Goal: Task Accomplishment & Management: Manage account settings

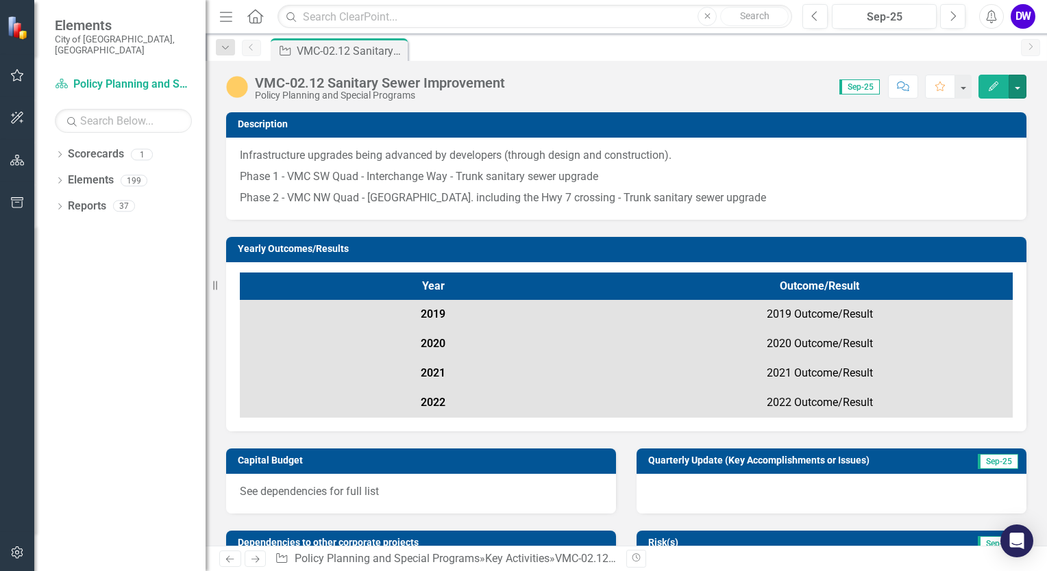
click at [1013, 87] on button "button" at bounding box center [1018, 87] width 18 height 24
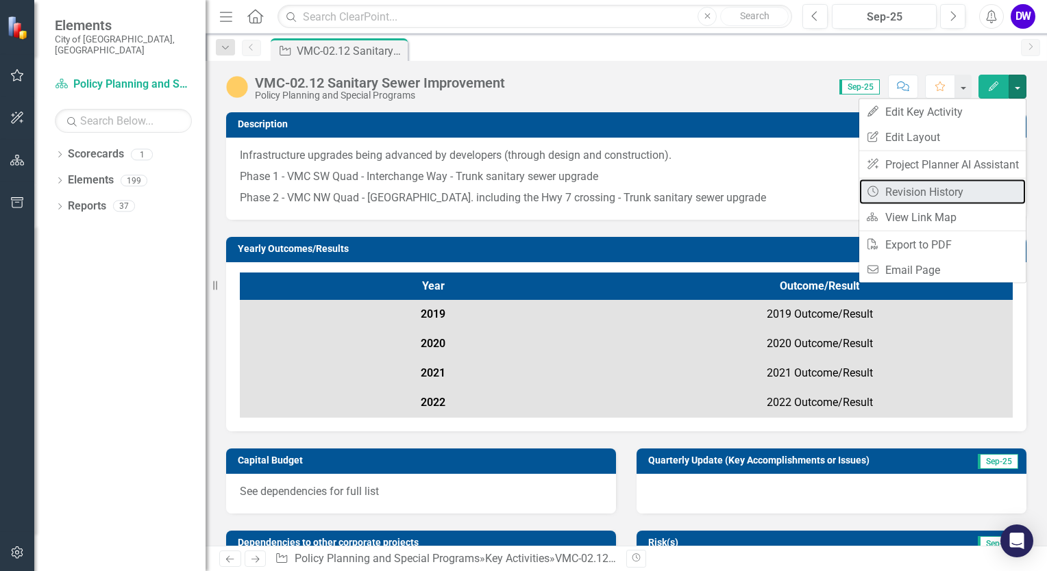
click at [946, 195] on link "Revision History Revision History" at bounding box center [942, 192] width 166 height 25
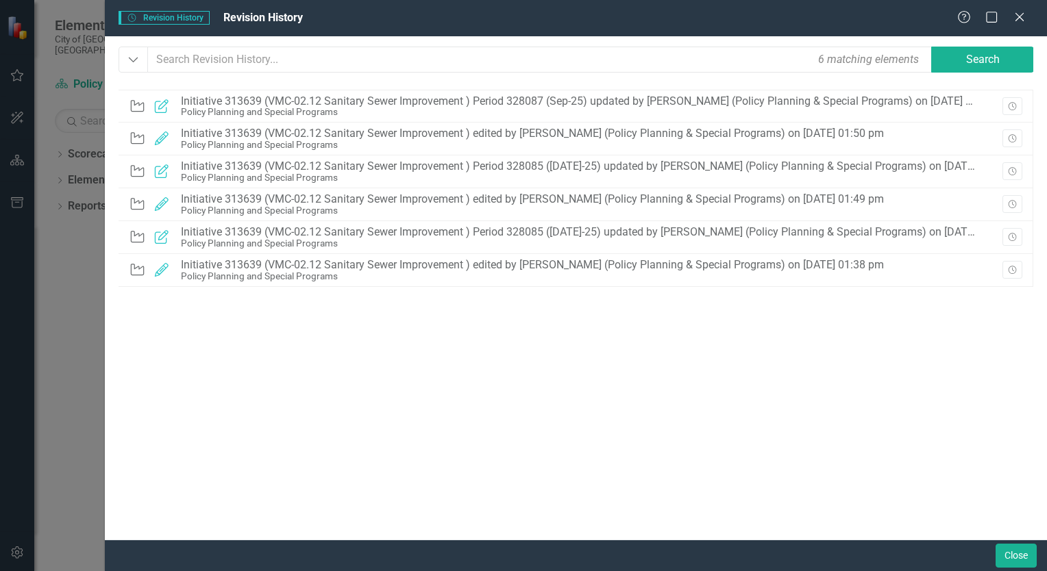
click at [1020, 14] on icon "Close" at bounding box center [1020, 17] width 14 height 11
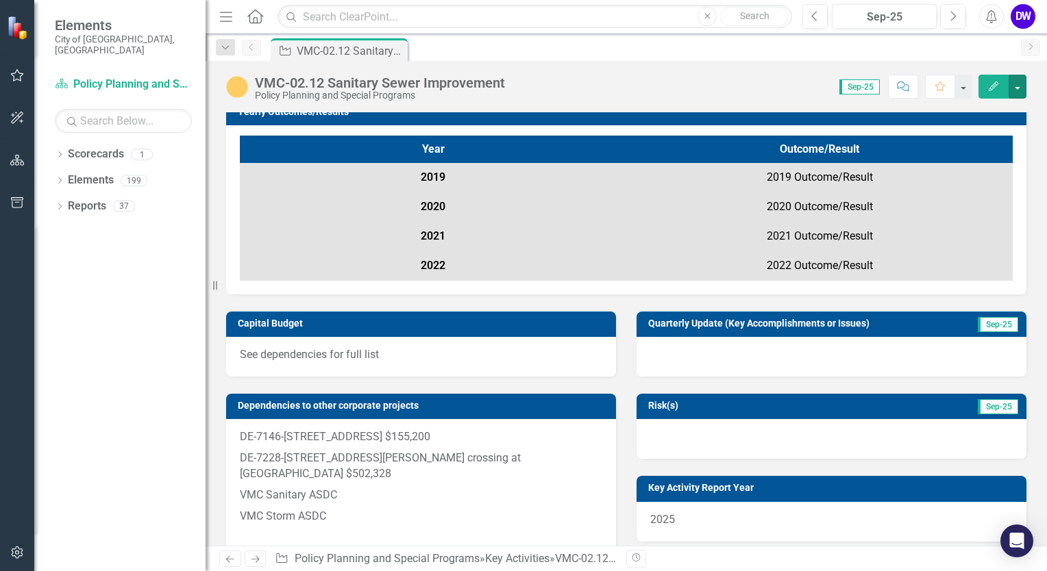
scroll to position [206, 0]
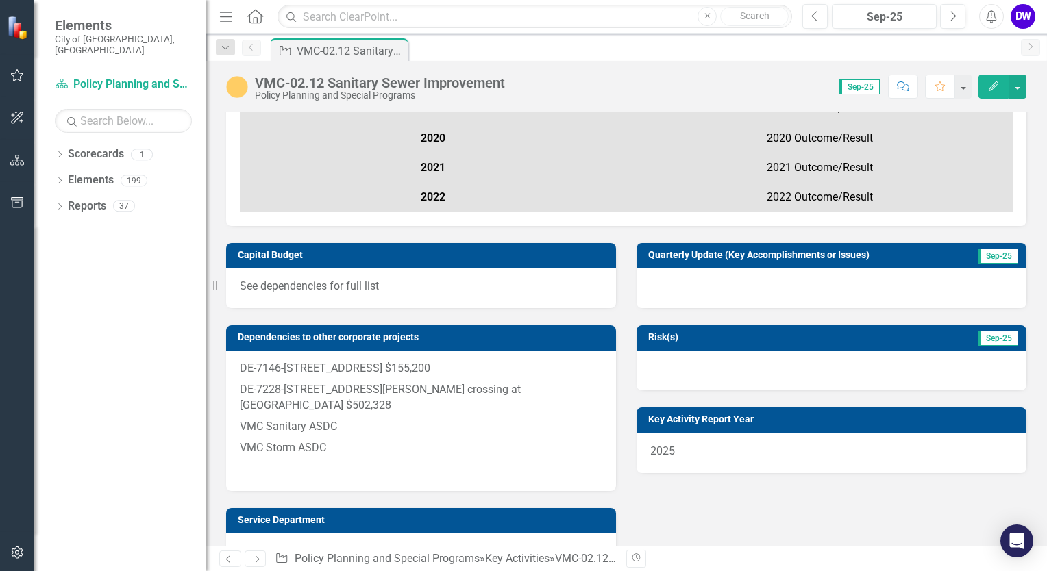
click at [986, 256] on span "Sep-25" at bounding box center [998, 256] width 40 height 15
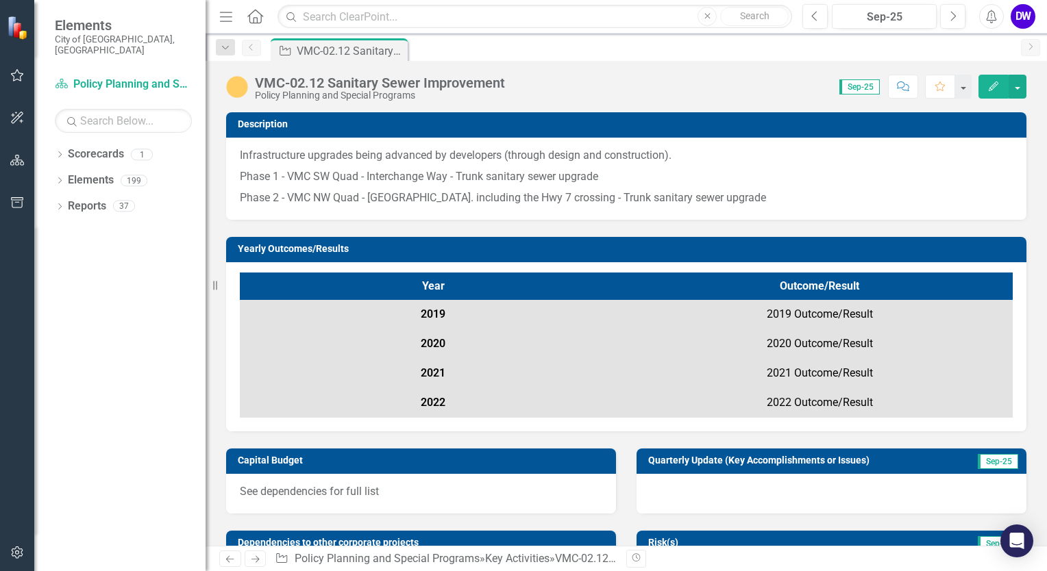
click at [843, 86] on span "Sep-25" at bounding box center [859, 86] width 40 height 15
click at [860, 84] on span "Sep-25" at bounding box center [859, 86] width 40 height 15
click at [1017, 90] on button "button" at bounding box center [1018, 87] width 18 height 24
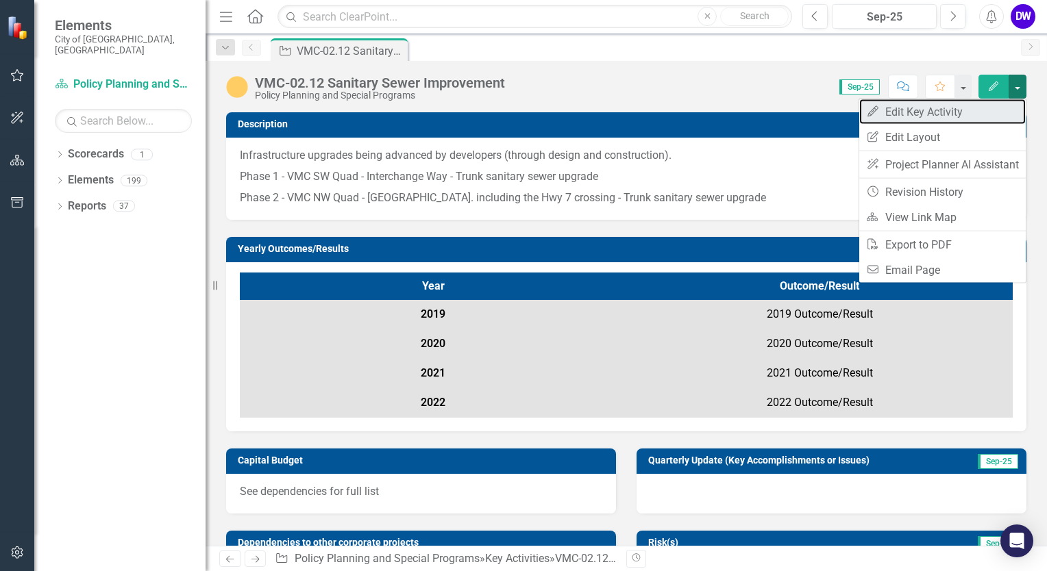
click at [959, 114] on link "Edit Edit Key Activity" at bounding box center [942, 111] width 166 height 25
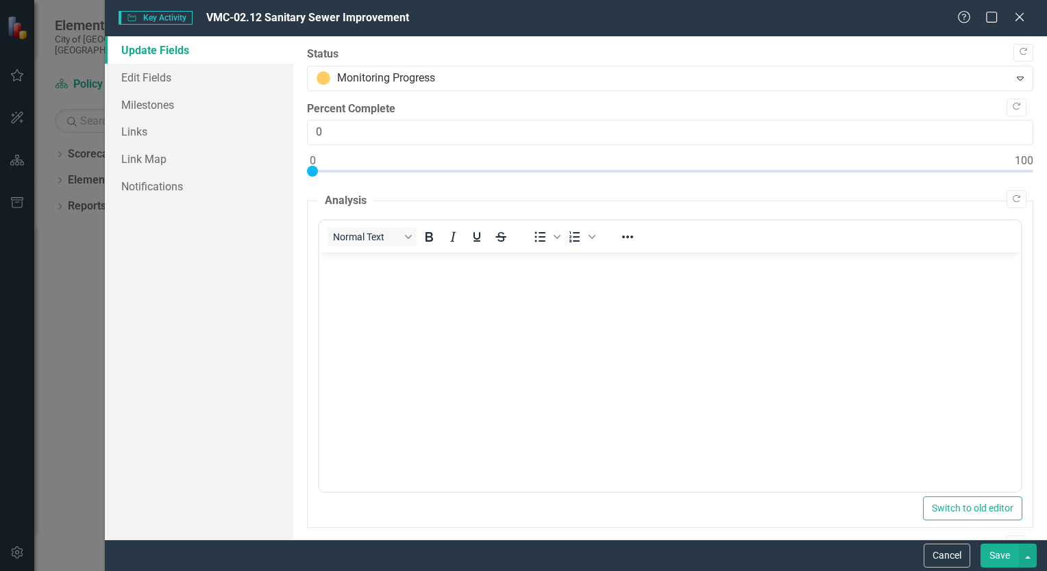
click at [1017, 16] on icon at bounding box center [1019, 17] width 8 height 8
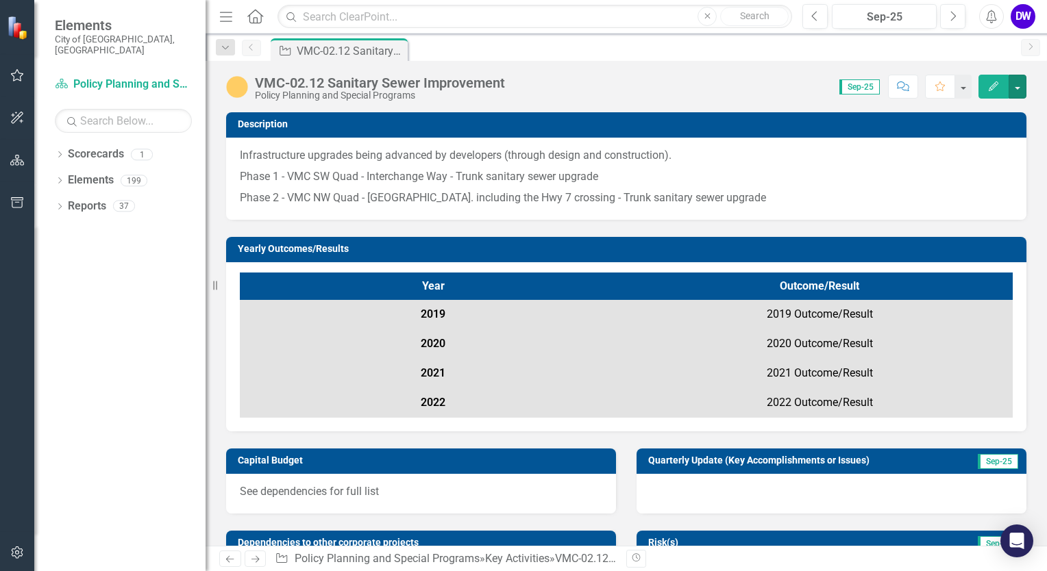
click at [1016, 91] on button "button" at bounding box center [1018, 87] width 18 height 24
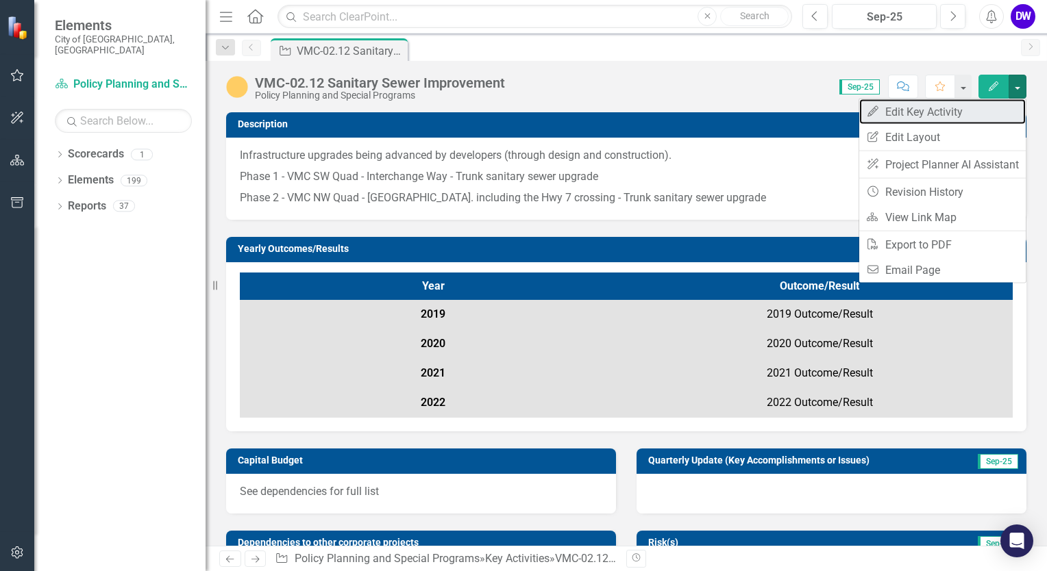
click at [955, 114] on link "Edit Edit Key Activity" at bounding box center [942, 111] width 166 height 25
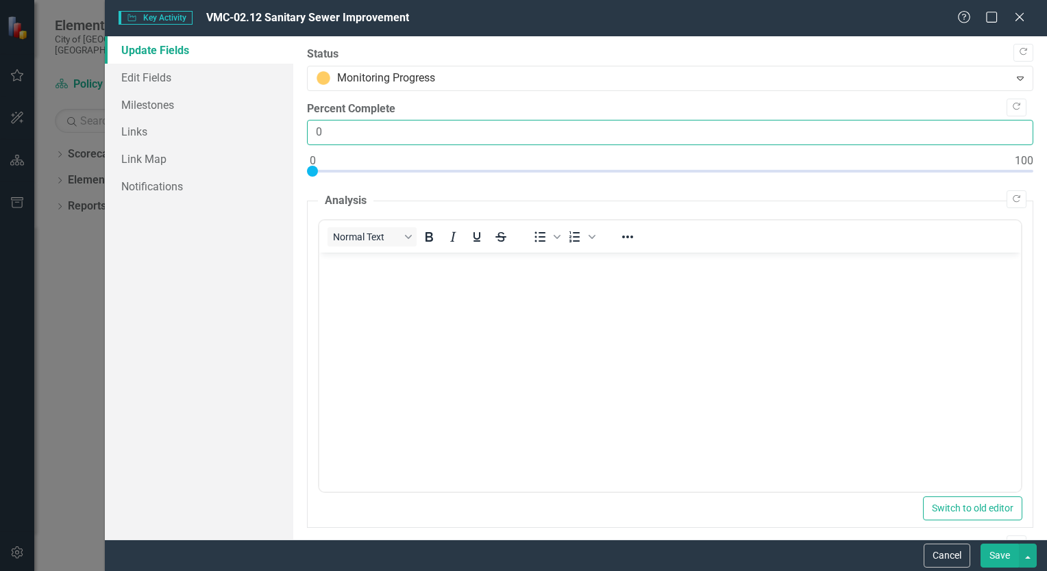
click at [927, 134] on input "0" at bounding box center [670, 132] width 726 height 25
click at [1009, 129] on input "1" at bounding box center [670, 132] width 726 height 25
click at [1009, 129] on input "2" at bounding box center [670, 132] width 726 height 25
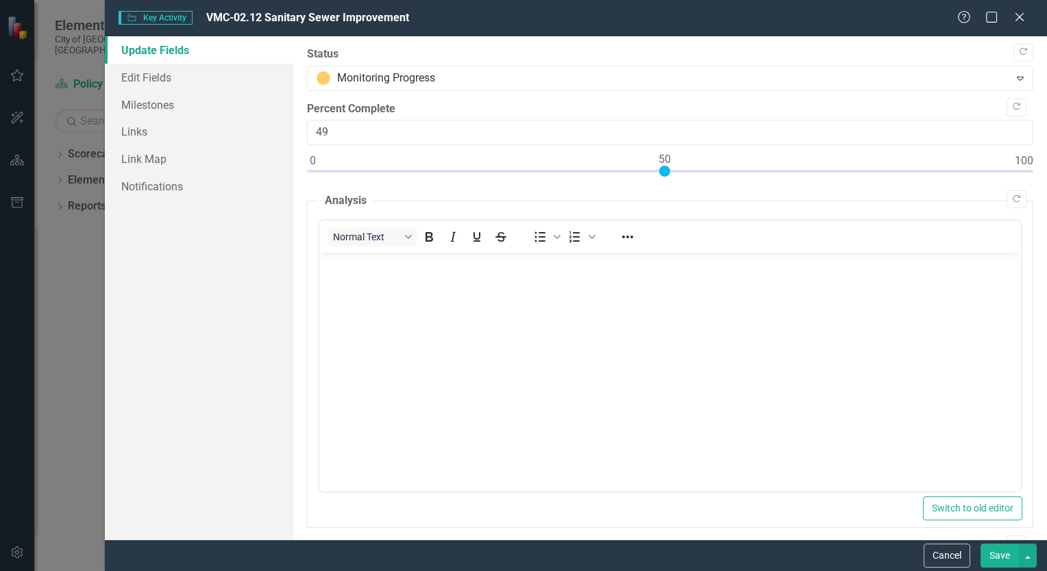
type input "50"
drag, startPoint x: 328, startPoint y: 168, endPoint x: 664, endPoint y: 177, distance: 336.5
click at [664, 177] on div at bounding box center [670, 174] width 726 height 17
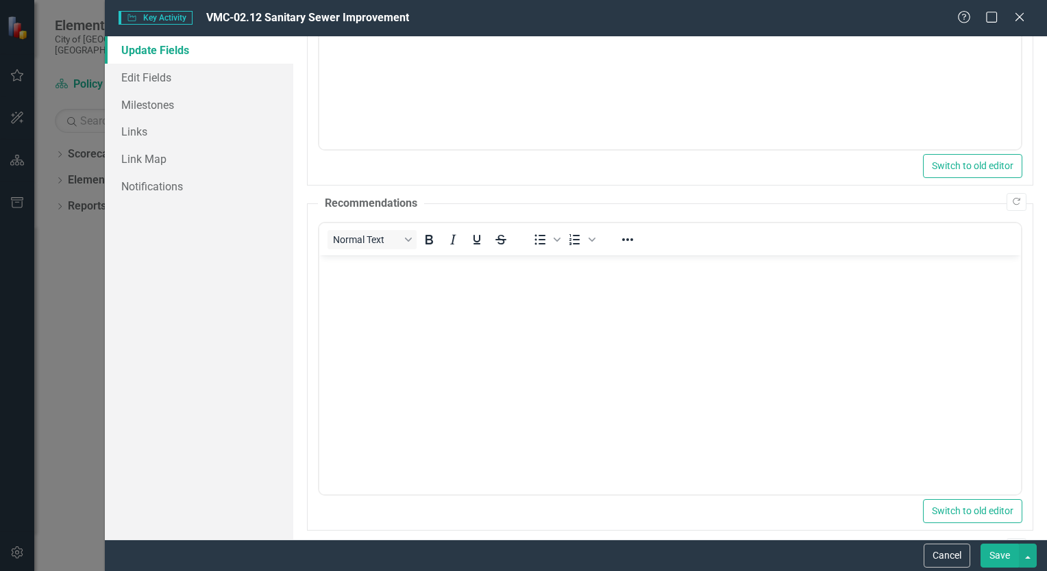
scroll to position [69, 0]
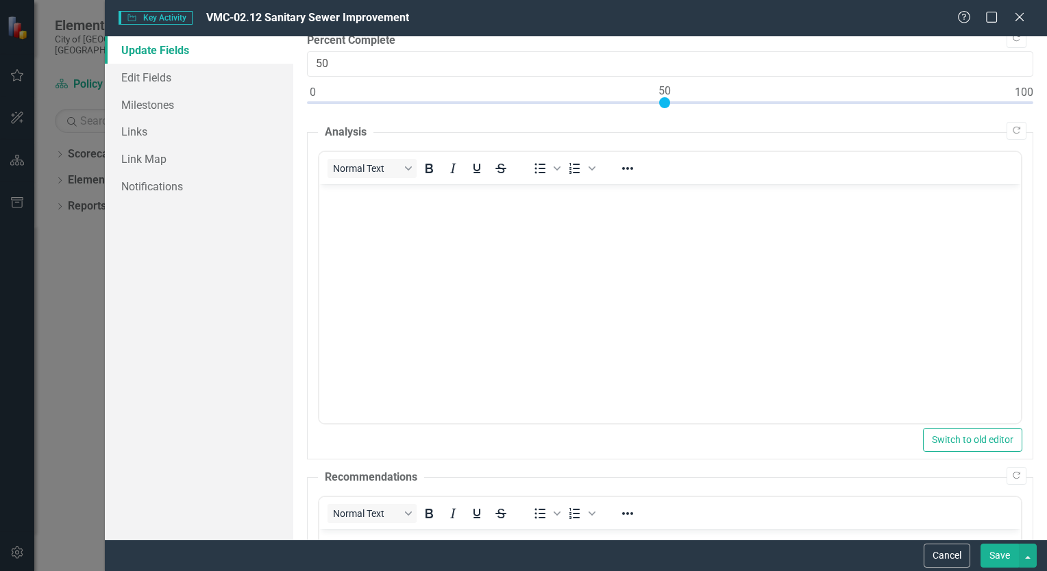
click at [996, 551] on button "Save" at bounding box center [999, 556] width 38 height 24
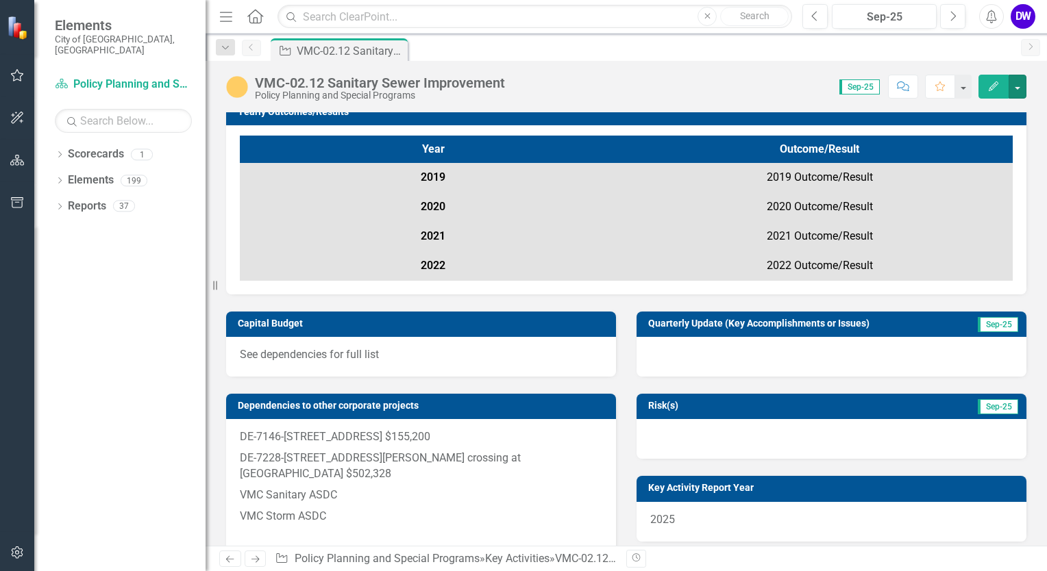
scroll to position [0, 0]
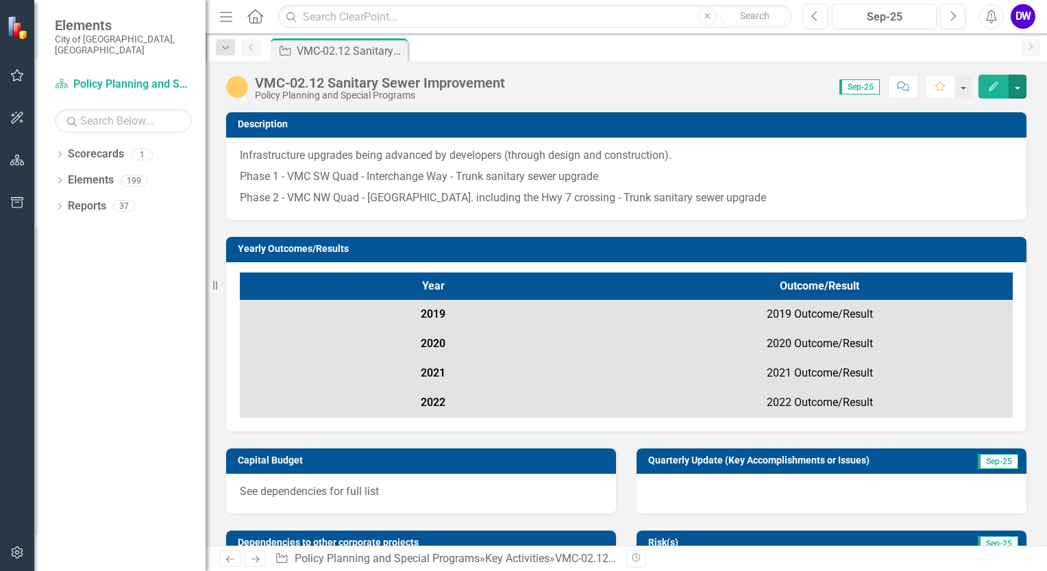
click at [1020, 88] on button "button" at bounding box center [1018, 87] width 18 height 24
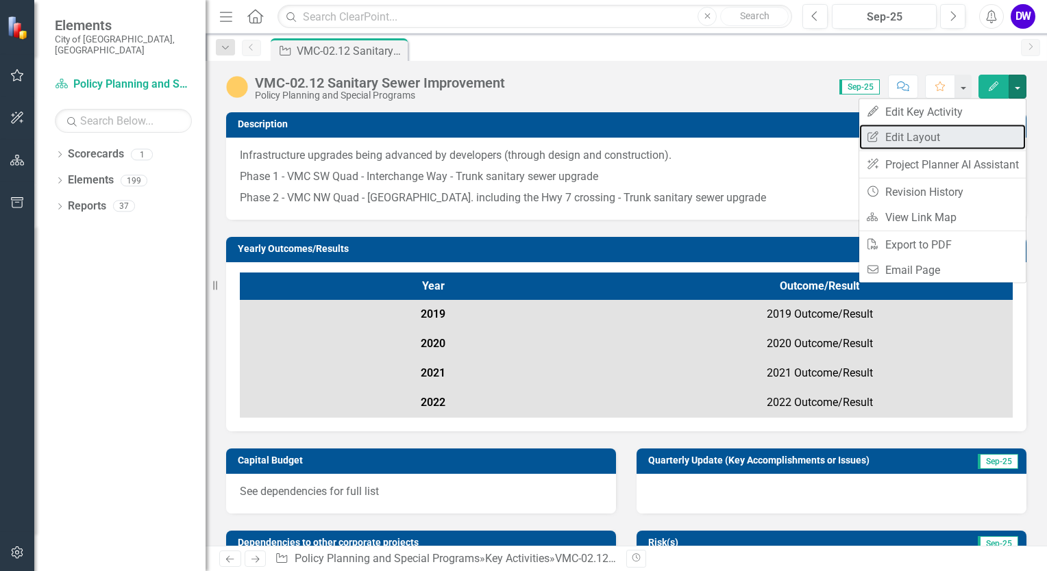
click at [940, 143] on link "Edit Report Edit Layout" at bounding box center [942, 137] width 166 height 25
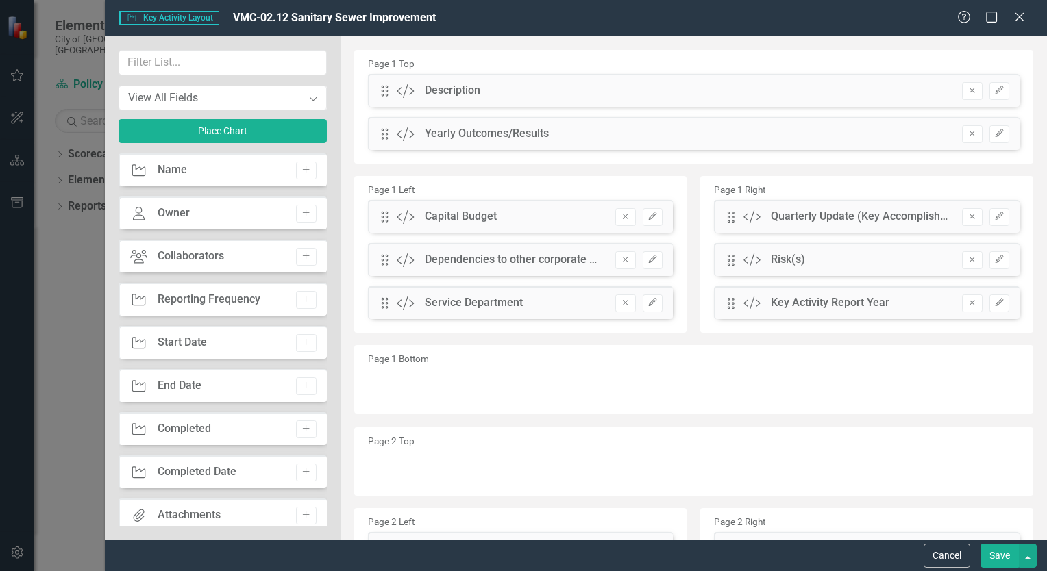
click at [1019, 19] on icon "Close" at bounding box center [1020, 17] width 14 height 11
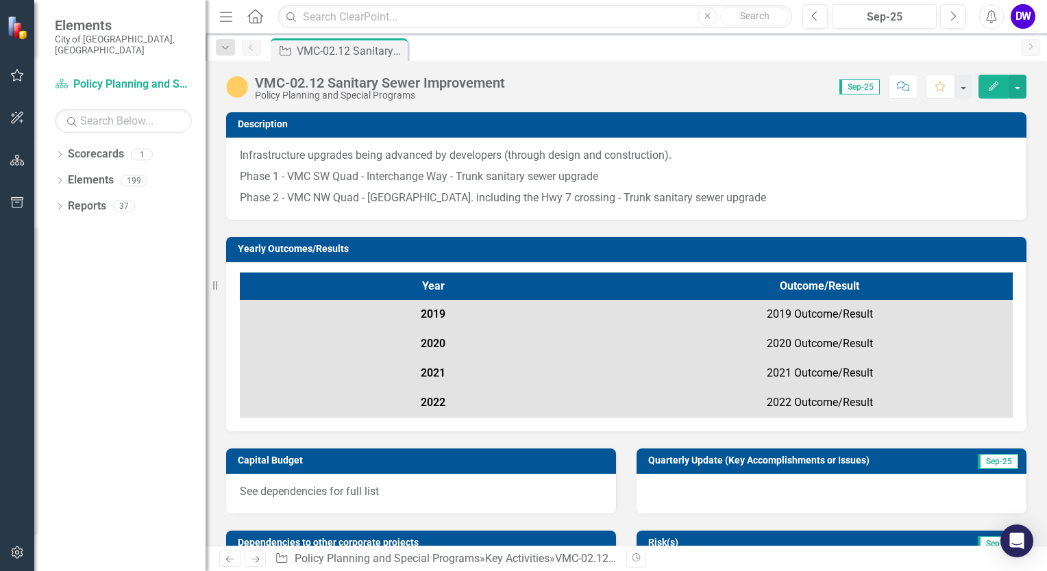
click at [967, 89] on button "button" at bounding box center [963, 87] width 16 height 24
click at [1022, 85] on button "button" at bounding box center [1018, 87] width 18 height 24
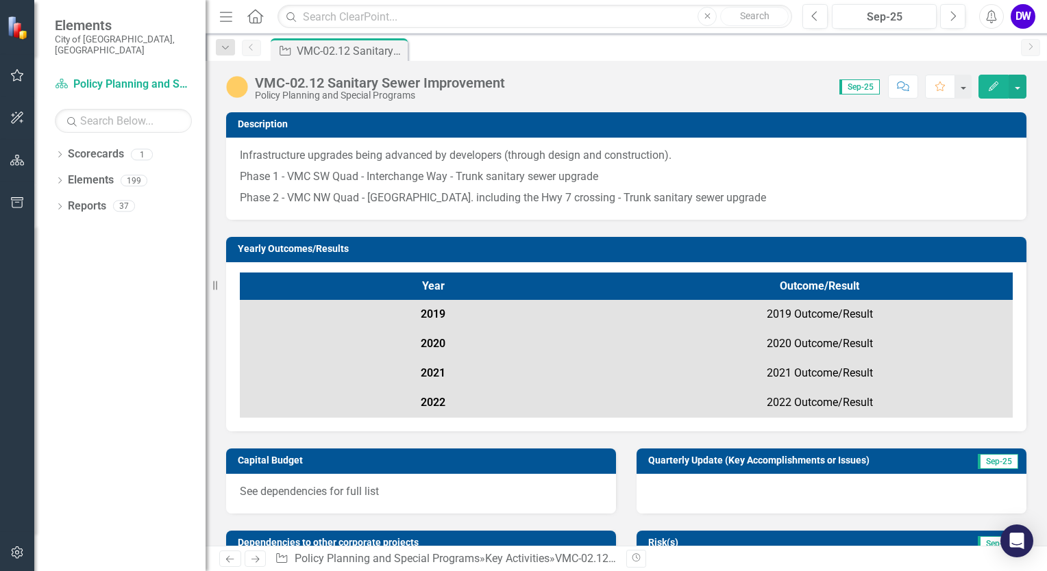
click at [244, 82] on img at bounding box center [237, 87] width 22 height 22
click at [243, 88] on img at bounding box center [237, 87] width 22 height 22
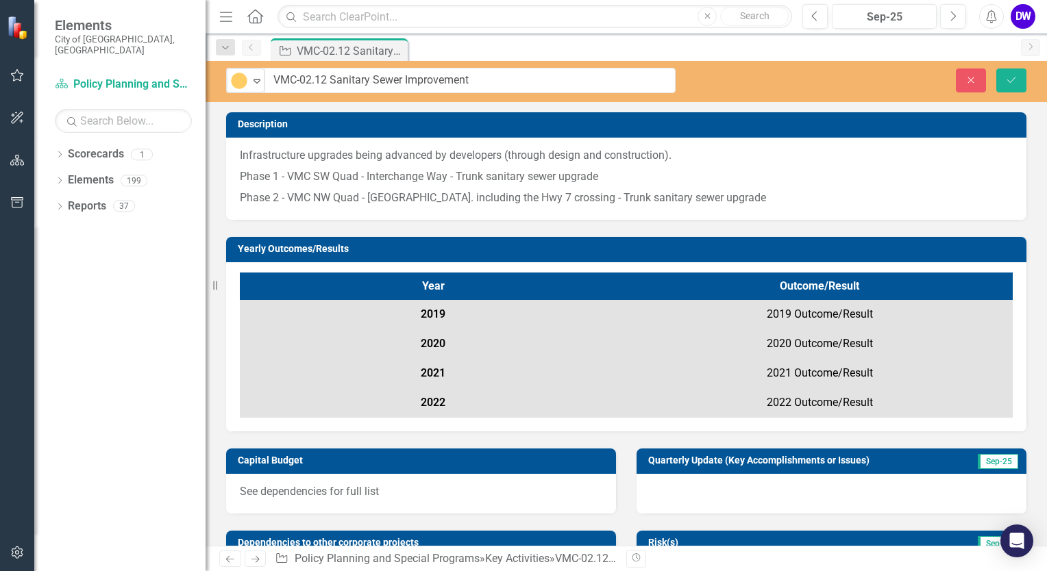
click at [254, 79] on icon at bounding box center [257, 81] width 7 height 4
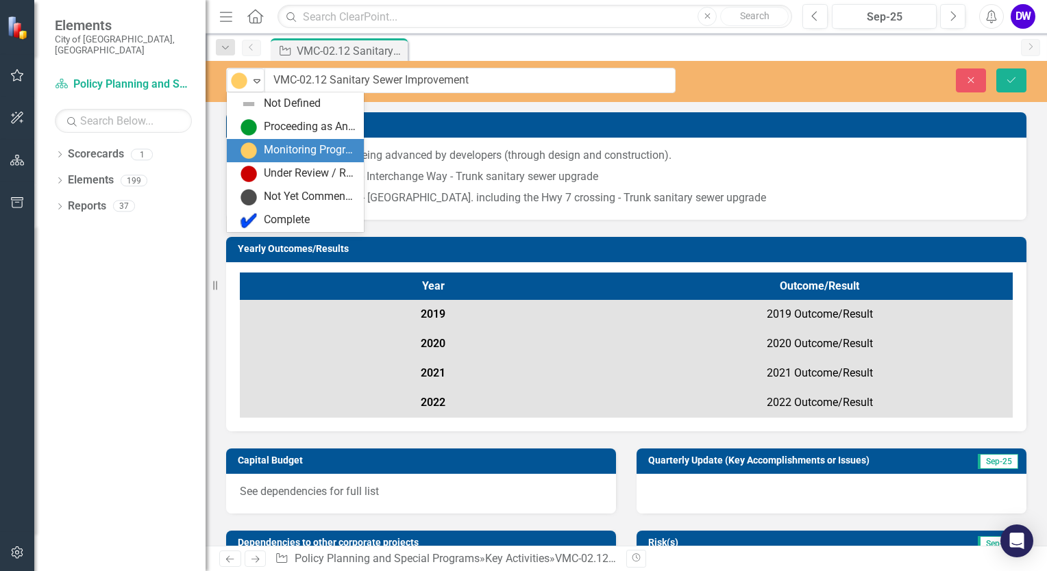
click at [257, 143] on div "Monitoring Progress" at bounding box center [297, 151] width 115 height 16
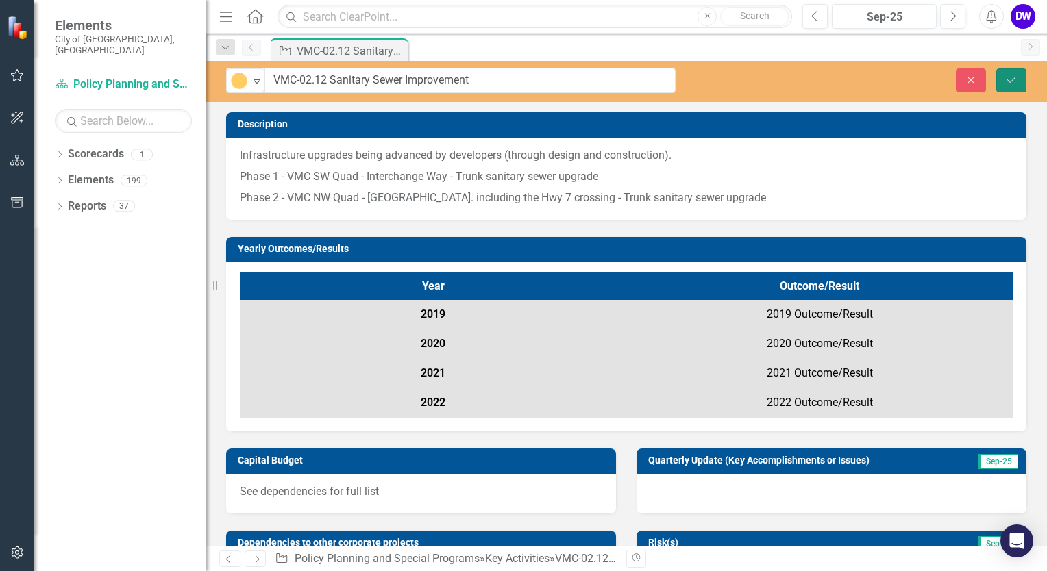
click at [1009, 80] on icon "Save" at bounding box center [1011, 80] width 12 height 10
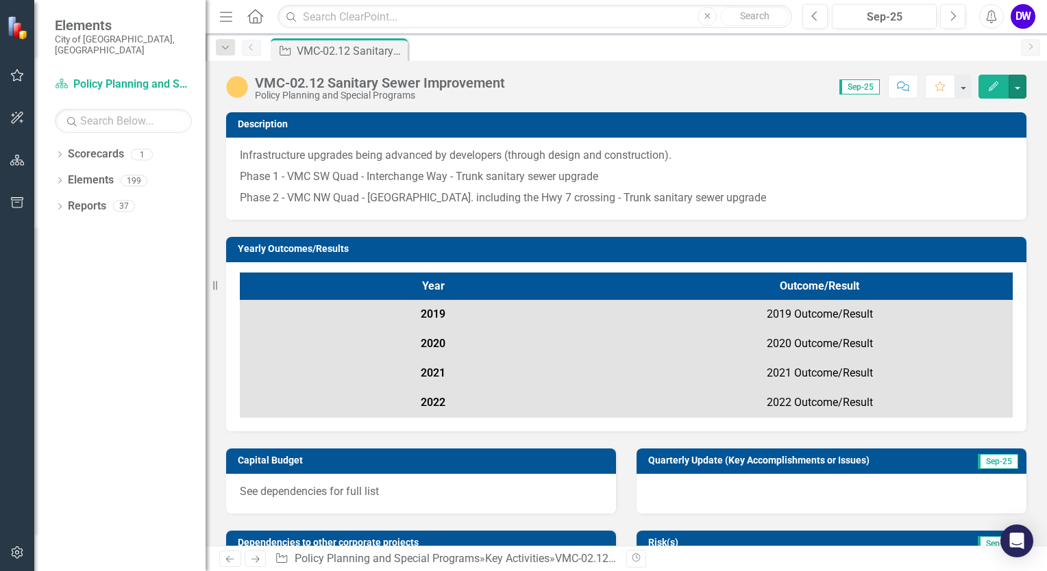
click at [1014, 86] on button "button" at bounding box center [1018, 87] width 18 height 24
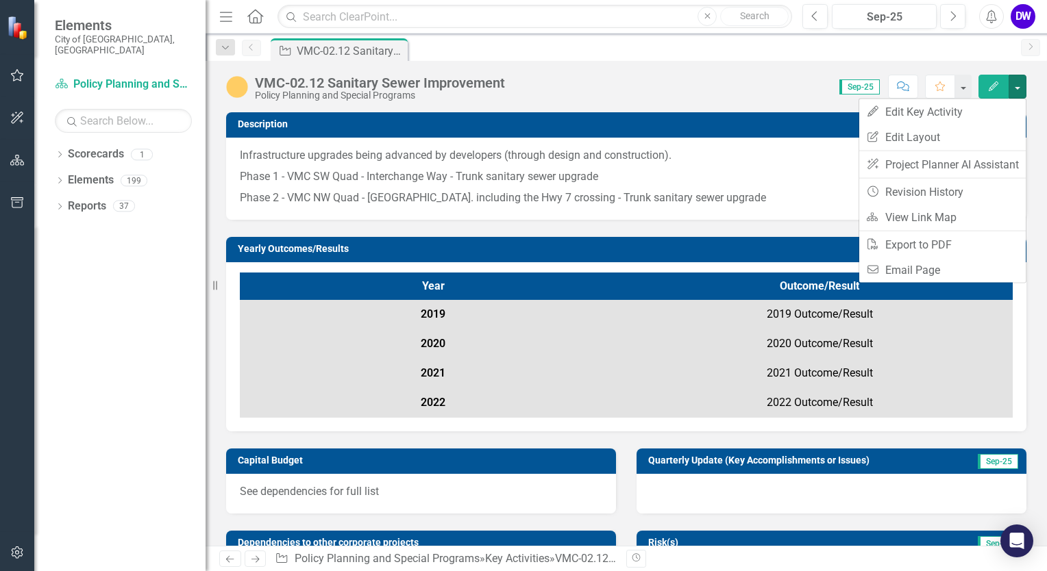
click at [702, 92] on div "Score: 0.00 Sep-25 Completed Comment Favorite Edit" at bounding box center [769, 86] width 515 height 23
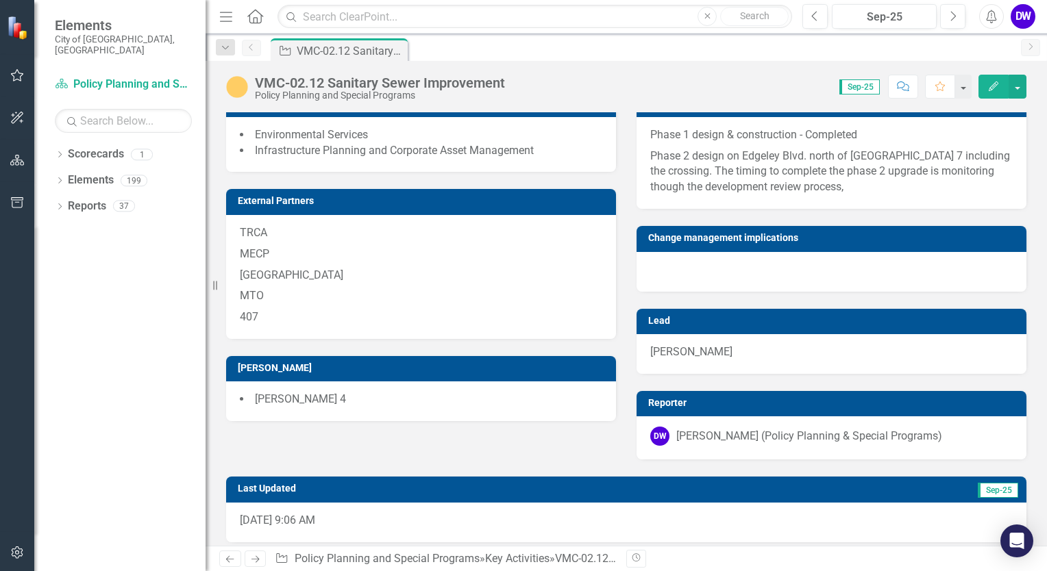
scroll to position [970, 0]
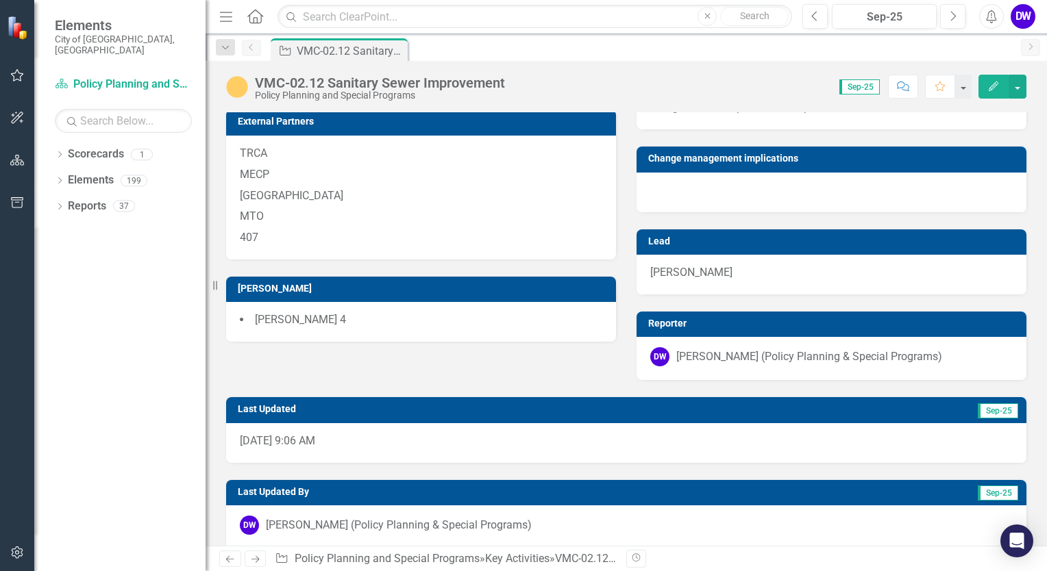
click at [978, 404] on span "Sep-25" at bounding box center [998, 411] width 40 height 15
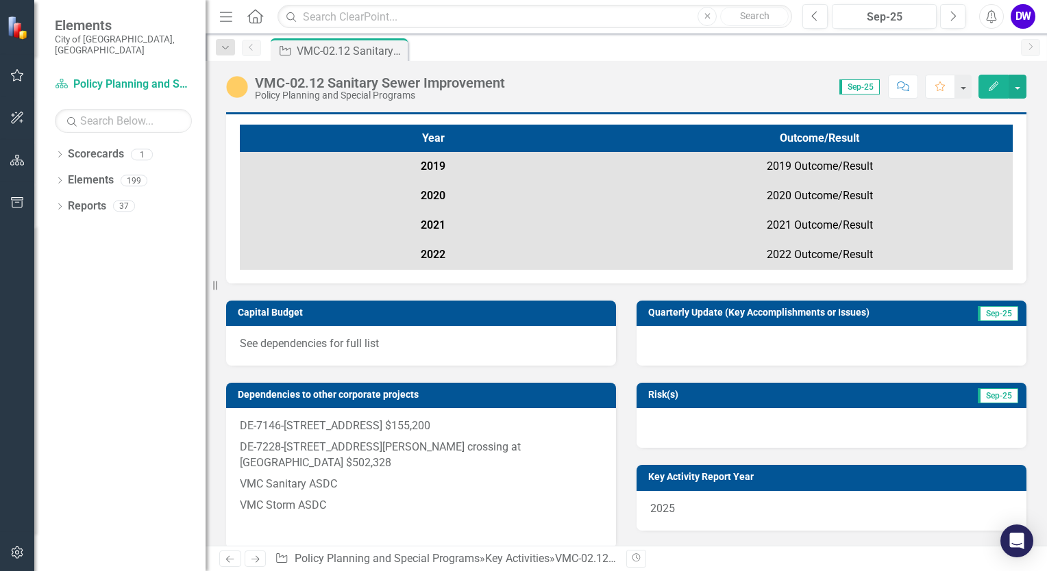
scroll to position [0, 0]
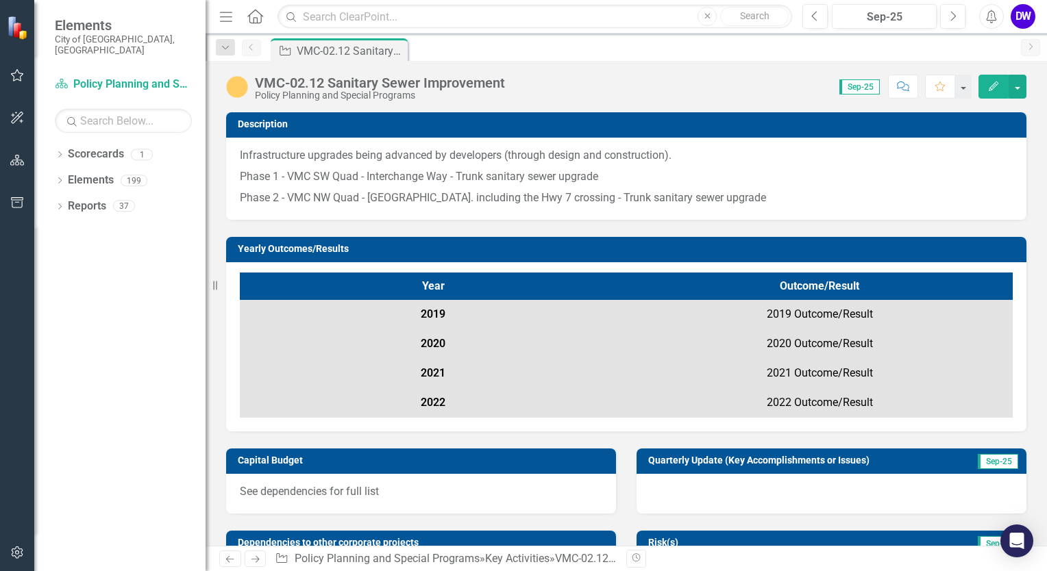
click at [254, 14] on icon "Home" at bounding box center [255, 16] width 18 height 14
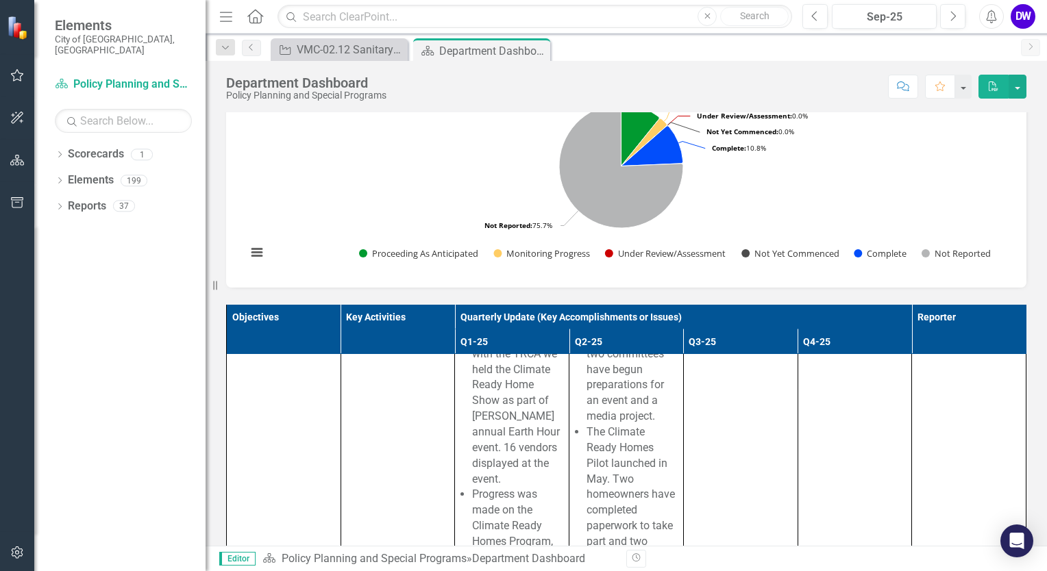
scroll to position [14320, 0]
click at [478, 37] on td at bounding box center [512, 1] width 114 height 71
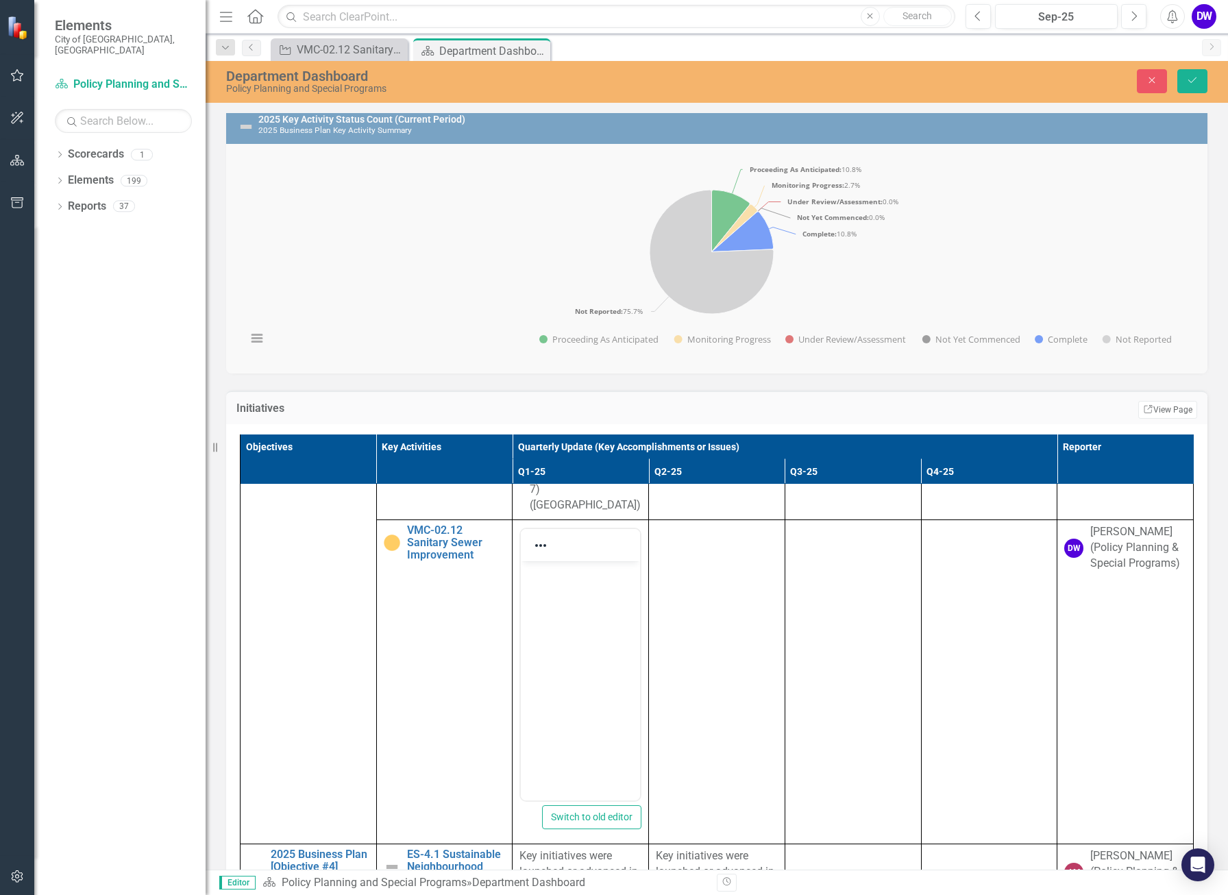
scroll to position [11215, 0]
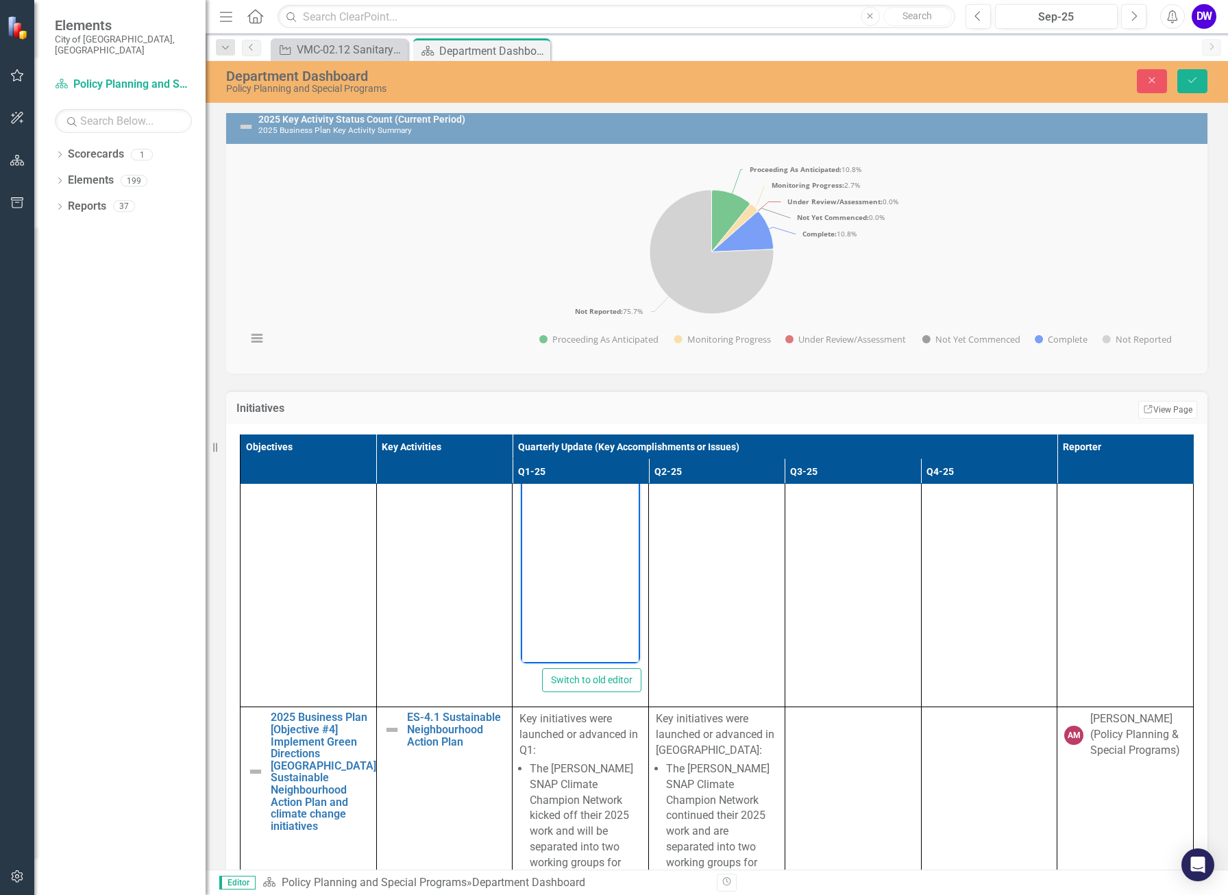
click at [562, 445] on body "Rich Text Area. Press ALT-0 for help." at bounding box center [580, 527] width 119 height 206
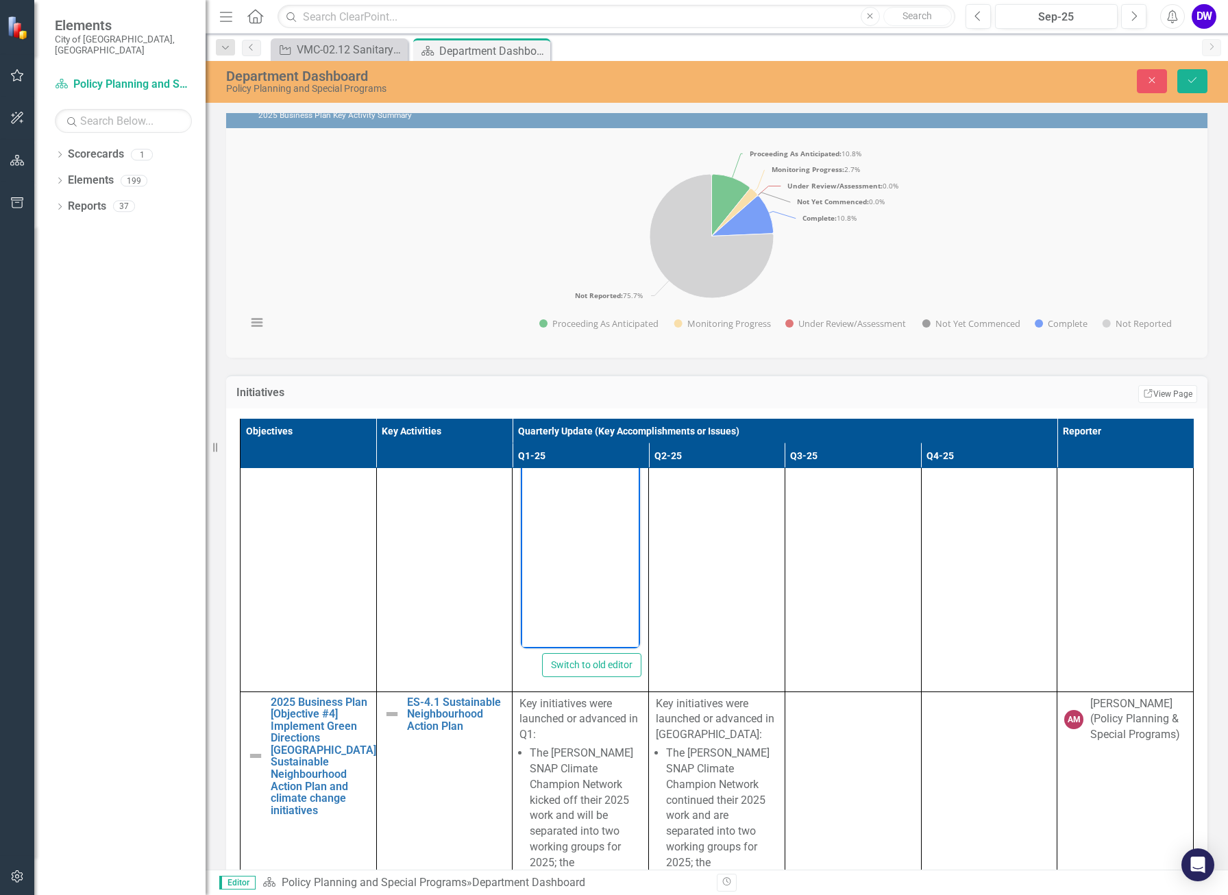
scroll to position [626, 0]
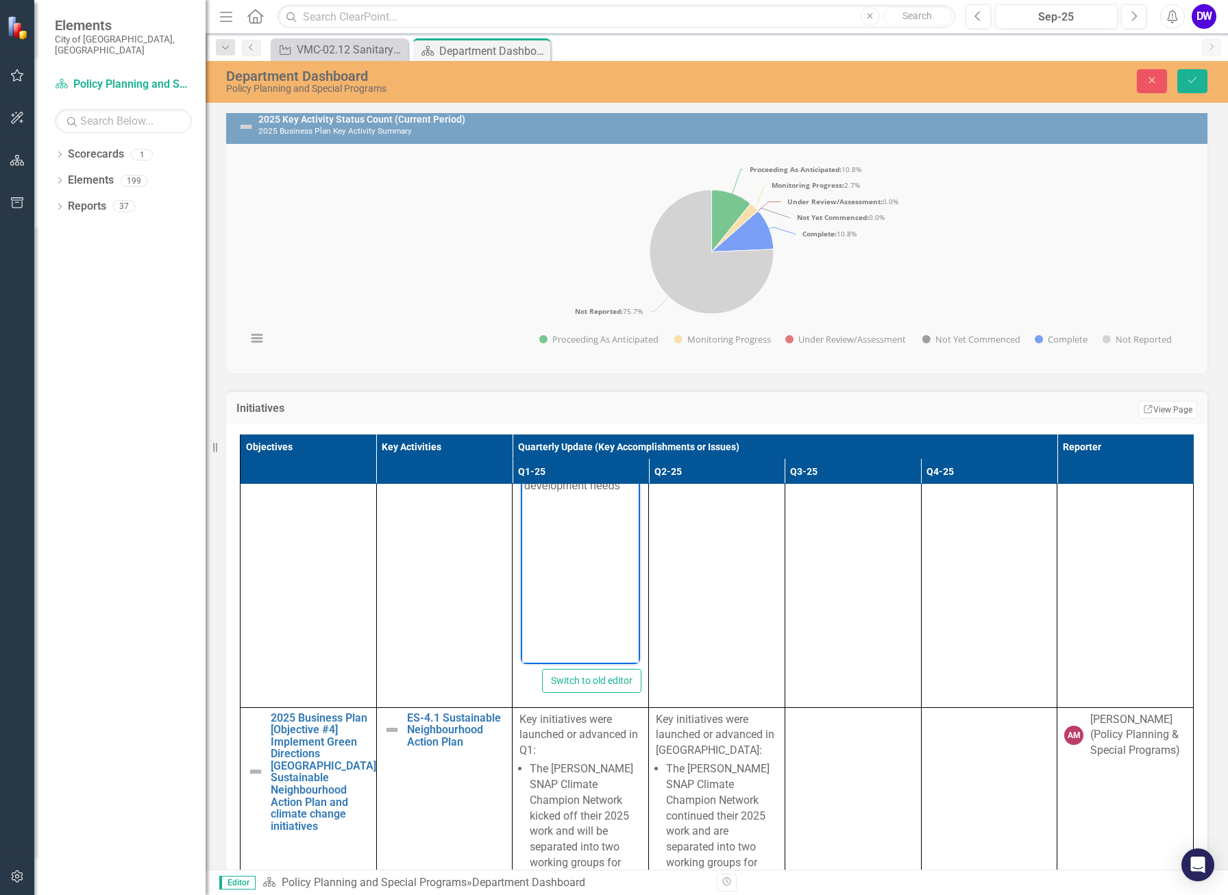
drag, startPoint x: 616, startPoint y: 500, endPoint x: 632, endPoint y: 500, distance: 15.8
click at [617, 493] on p "Monitoring the residual capacity in the sewer system to support the development…" at bounding box center [580, 461] width 112 height 66
drag, startPoint x: 523, startPoint y: 436, endPoint x: 637, endPoint y: 502, distance: 130.8
click at [637, 502] on html "Monitoring the residual capacity in the sewer system to support the development…" at bounding box center [580, 527] width 119 height 206
copy p "Monitoring the residual capacity in the sewer system to support the development…"
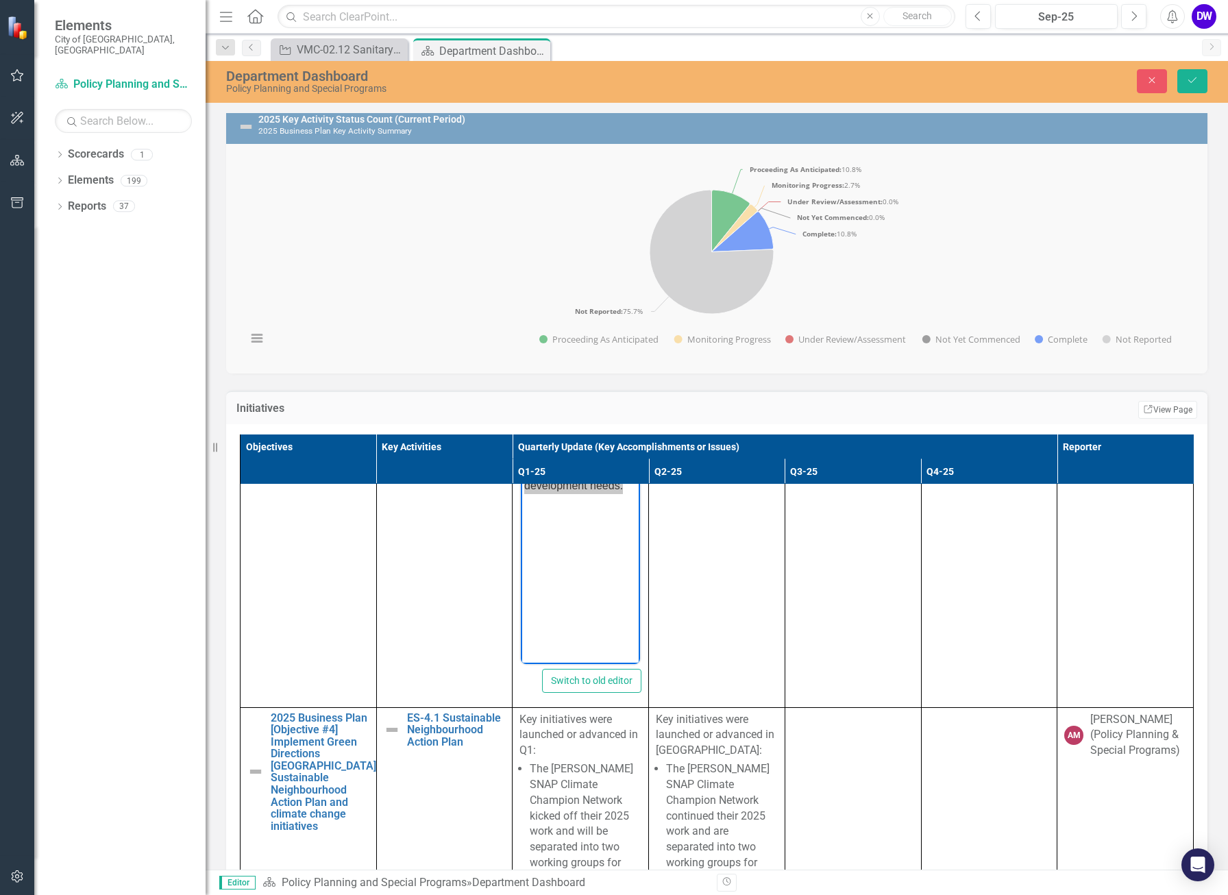
click at [684, 571] on td at bounding box center [717, 545] width 136 height 324
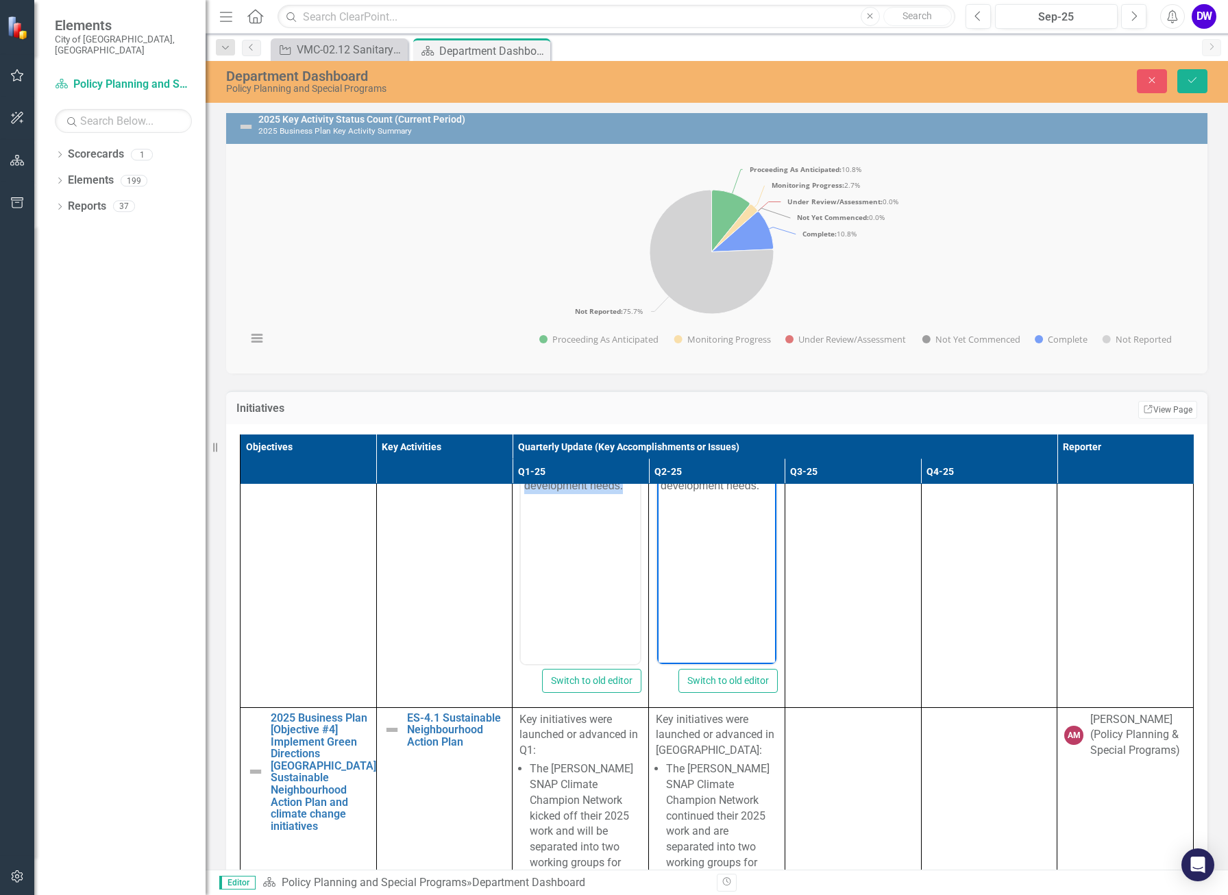
click at [621, 493] on p "Monitoring the residual capacity in the sewer system to support the development…" at bounding box center [580, 461] width 112 height 66
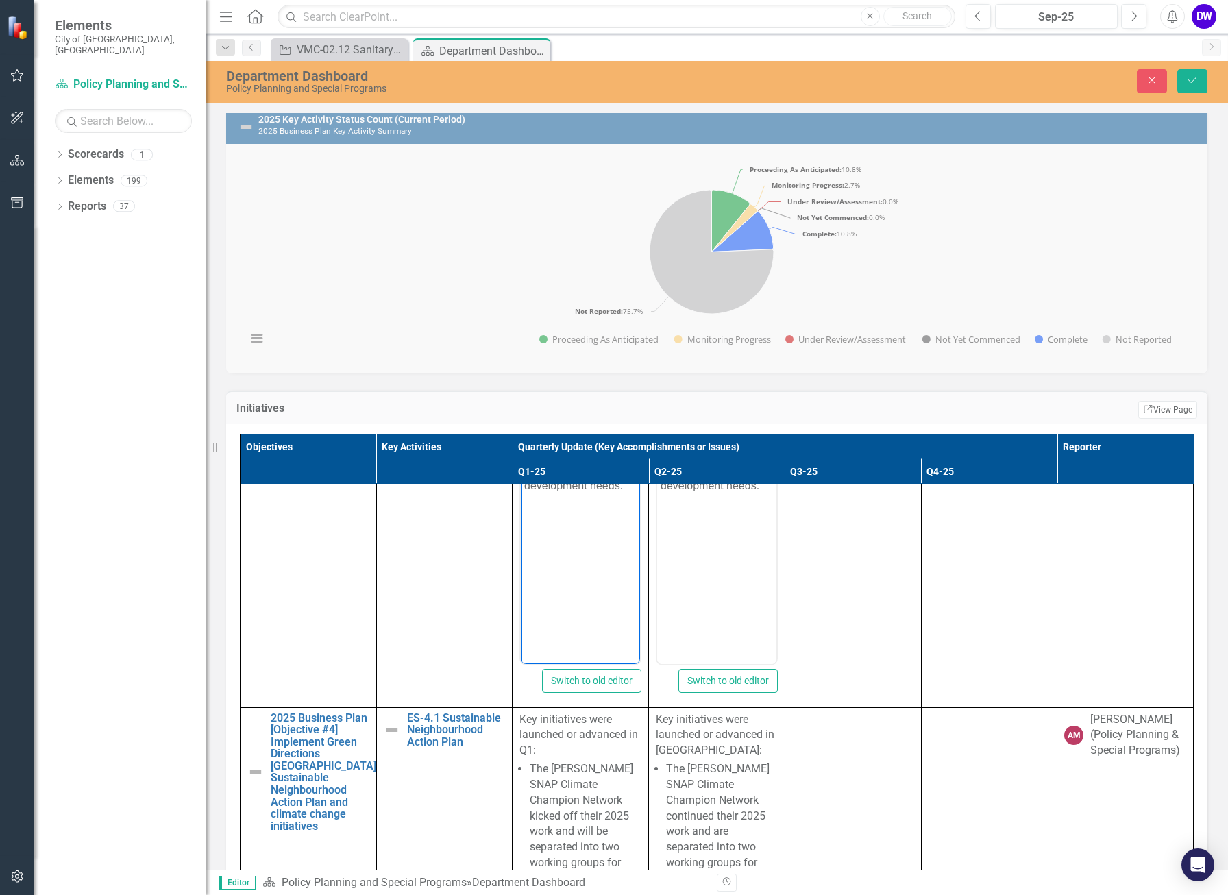
click at [620, 493] on p "Monitoring the residual capacity in the sewer system to support the development…" at bounding box center [580, 461] width 112 height 66
click at [754, 493] on p "Monitoring the residual capacity in the sewer system to support the development…" at bounding box center [716, 461] width 112 height 66
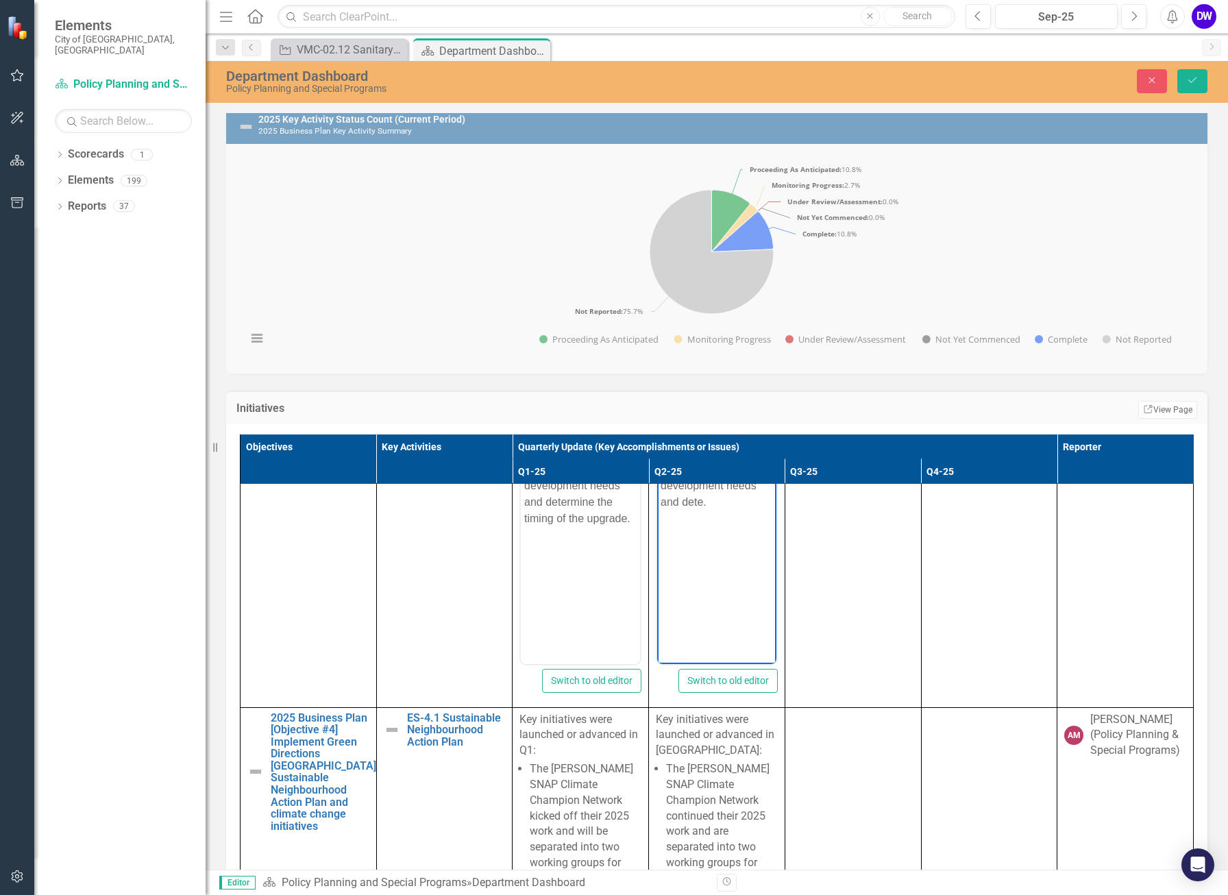
scroll to position [610, 0]
click at [596, 526] on p "Monitoring the residual capacity in the sewer system to support the development…" at bounding box center [580, 477] width 112 height 99
click at [625, 526] on p "Monitoring the residual capacity in the sewer system to support the development…" at bounding box center [580, 477] width 112 height 99
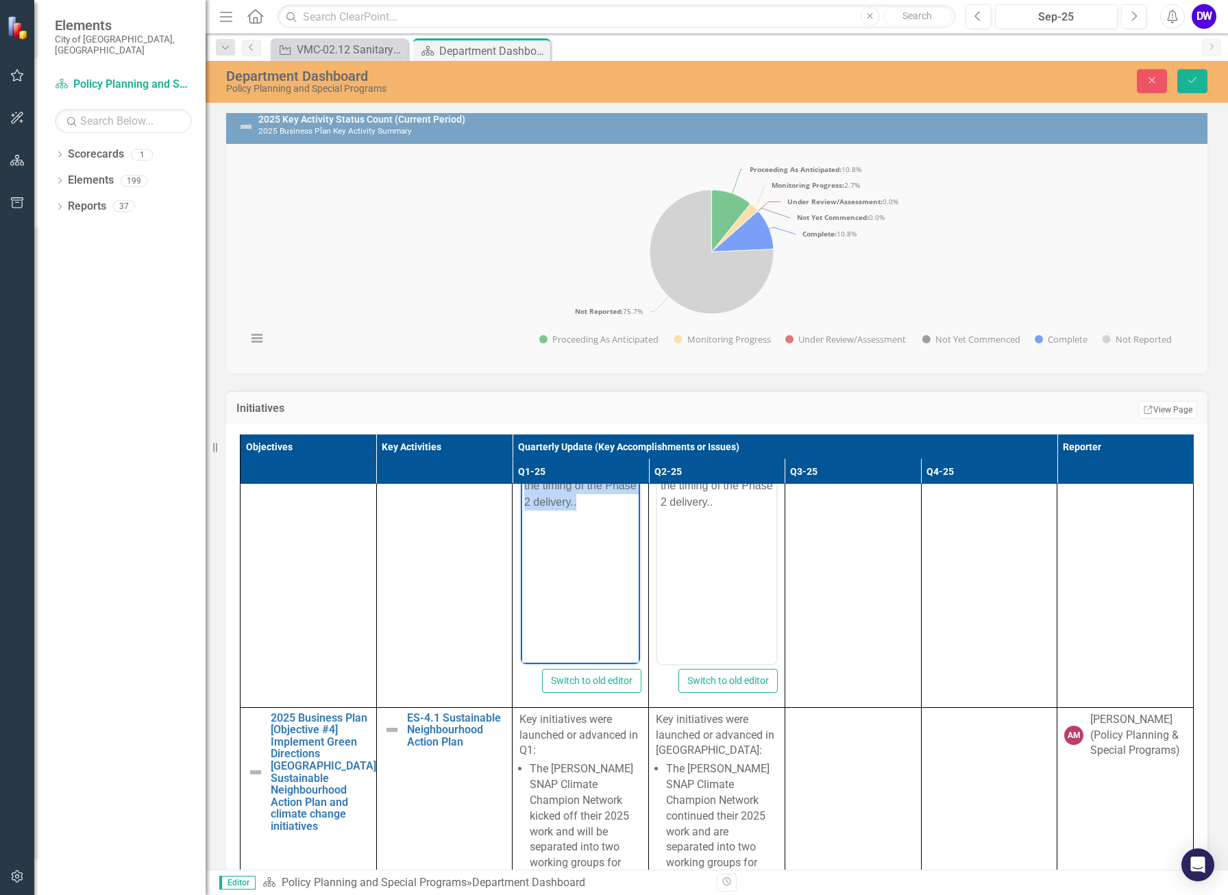
drag, startPoint x: 523, startPoint y: 432, endPoint x: 604, endPoint y: 517, distance: 117.3
click at [604, 510] on p "Monitoring the residual capacity in the sewer system to determine the timing of…" at bounding box center [580, 469] width 112 height 82
click at [584, 528] on body "Monitoring the residual capacity in the sewer system to determine the timing of…" at bounding box center [580, 527] width 119 height 206
drag, startPoint x: 525, startPoint y: 436, endPoint x: 603, endPoint y: 511, distance: 108.1
click at [603, 510] on p "Monitoring the residual capacity in the sewer system to determine the timing of…" at bounding box center [580, 469] width 112 height 82
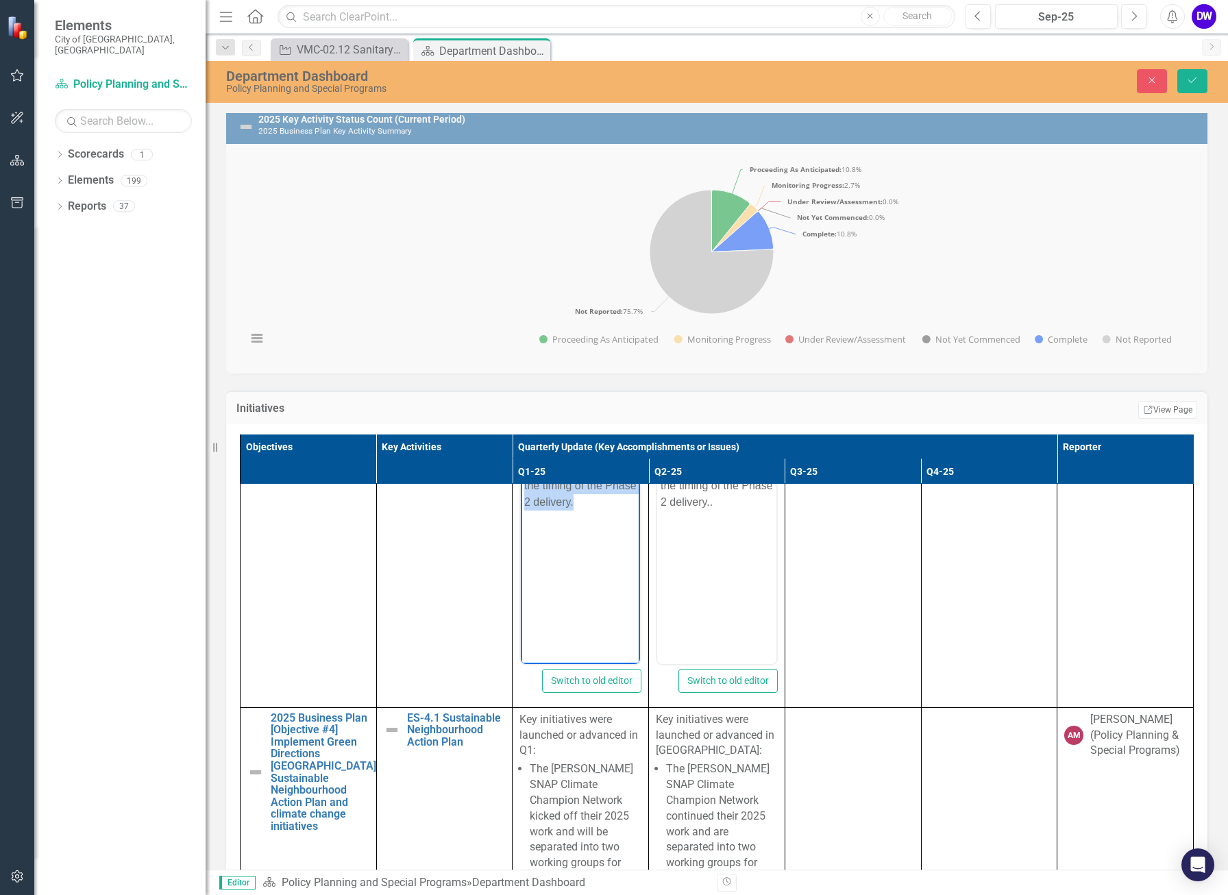
copy p "Monitoring the residual capacity in the sewer system to determine the timing of…"
click at [826, 571] on td at bounding box center [852, 545] width 136 height 324
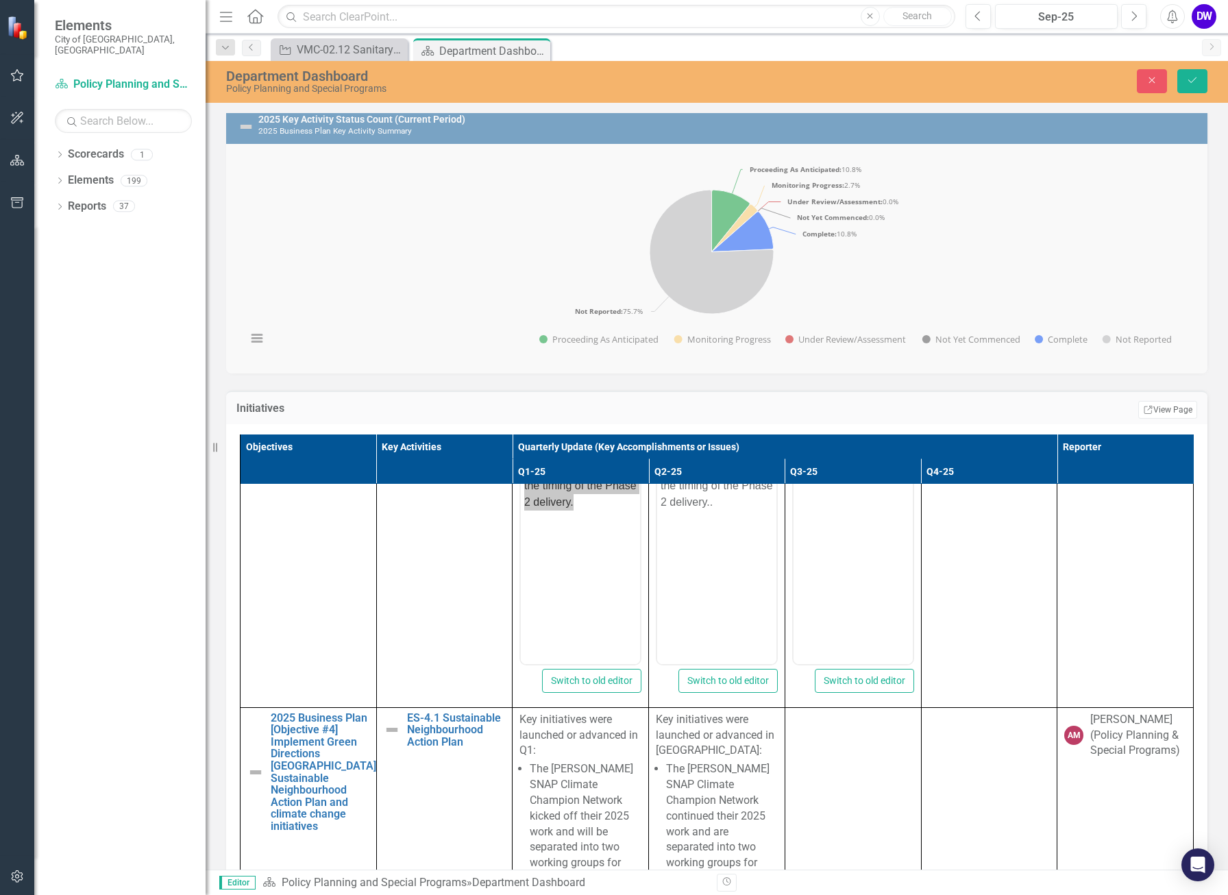
scroll to position [0, 0]
click at [837, 445] on body "Rich Text Area. Press ALT-0 for help." at bounding box center [852, 527] width 119 height 206
click at [947, 571] on td at bounding box center [989, 545] width 136 height 324
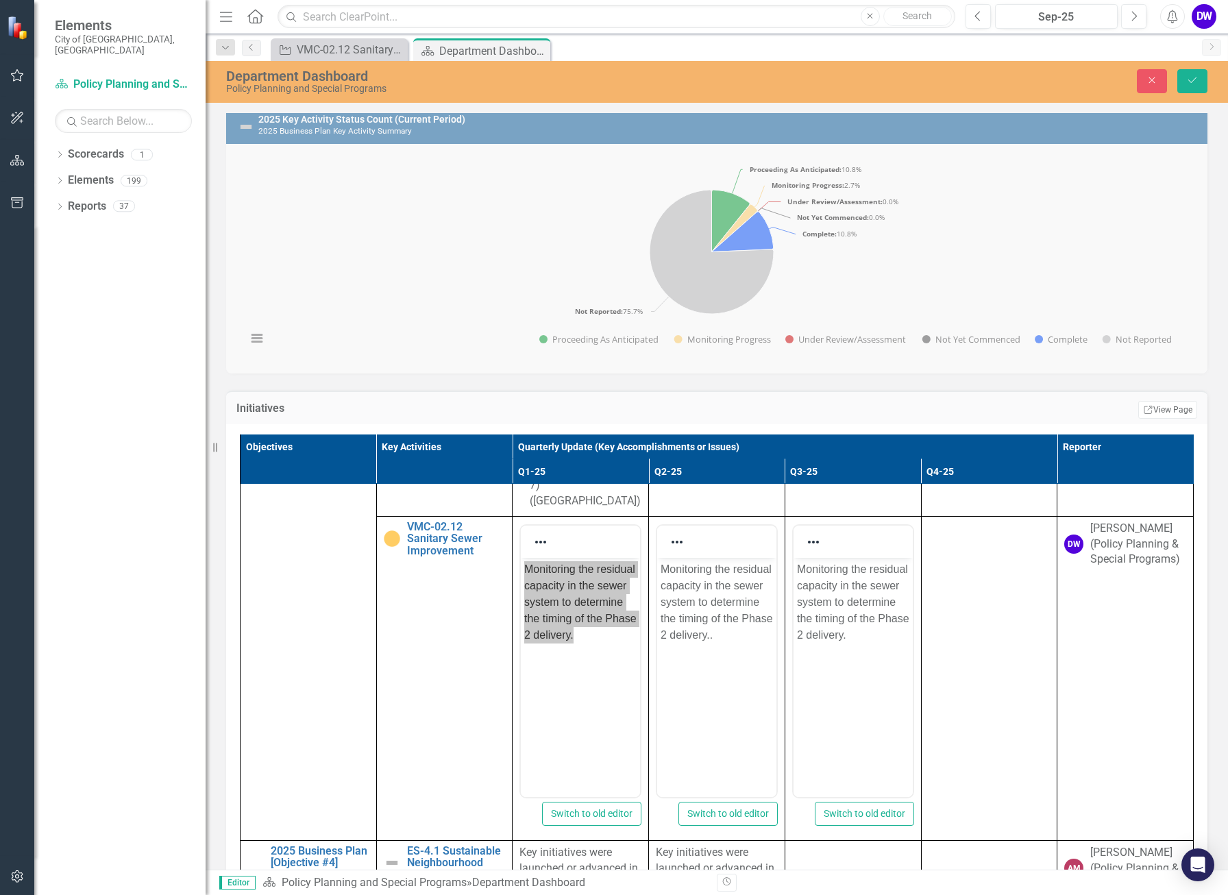
scroll to position [11077, 0]
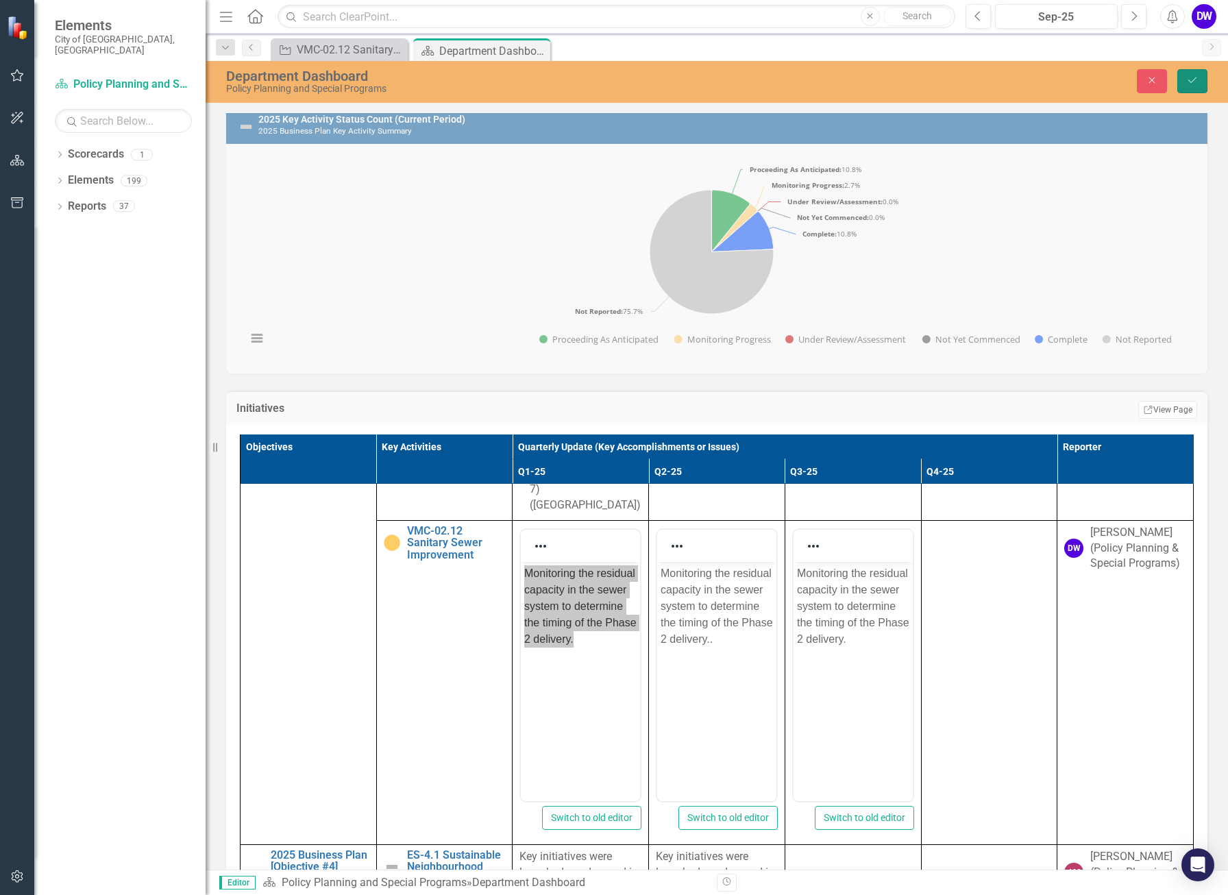
click at [1046, 77] on icon "Save" at bounding box center [1192, 80] width 12 height 10
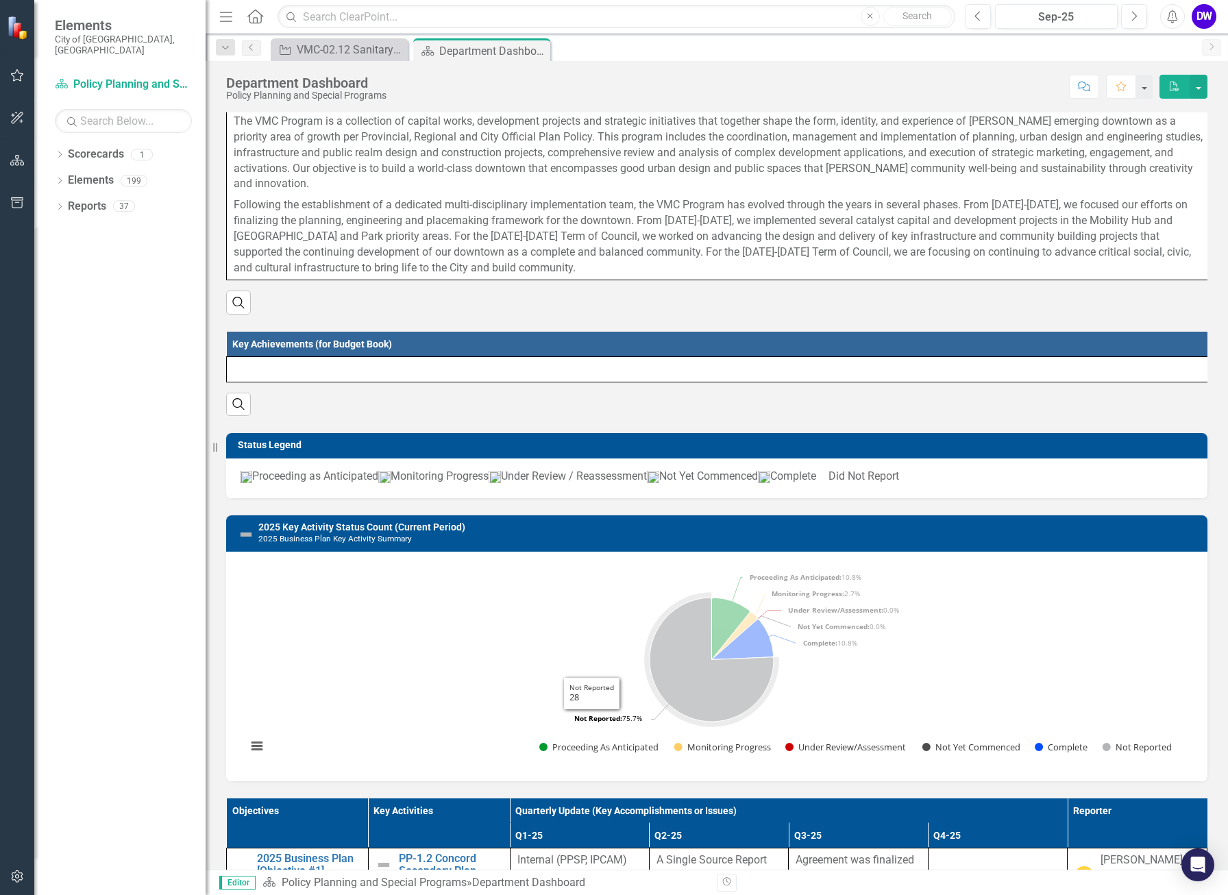
scroll to position [137, 0]
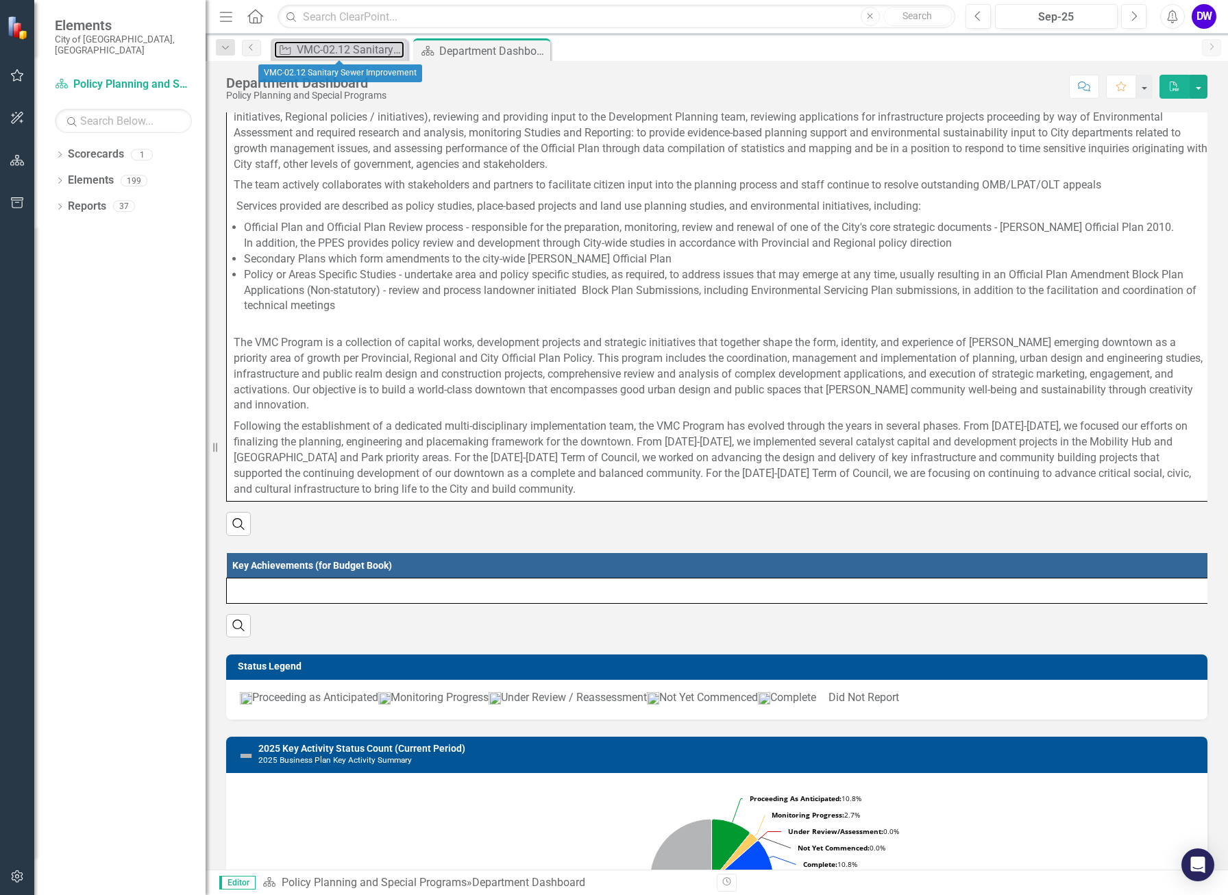
click at [334, 44] on div "VMC-02.12 Sanitary Sewer Improvement" at bounding box center [351, 49] width 108 height 17
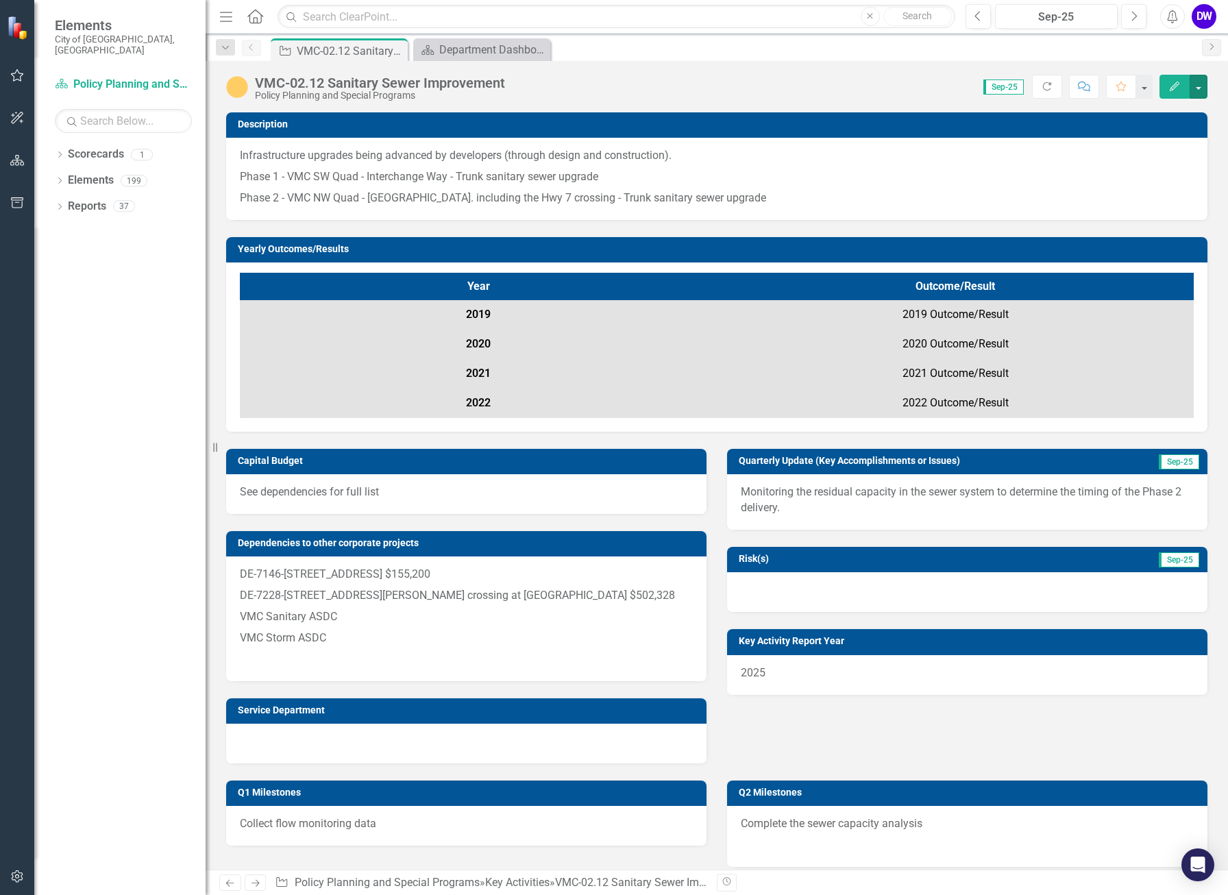
click at [1046, 88] on button "button" at bounding box center [1198, 87] width 18 height 24
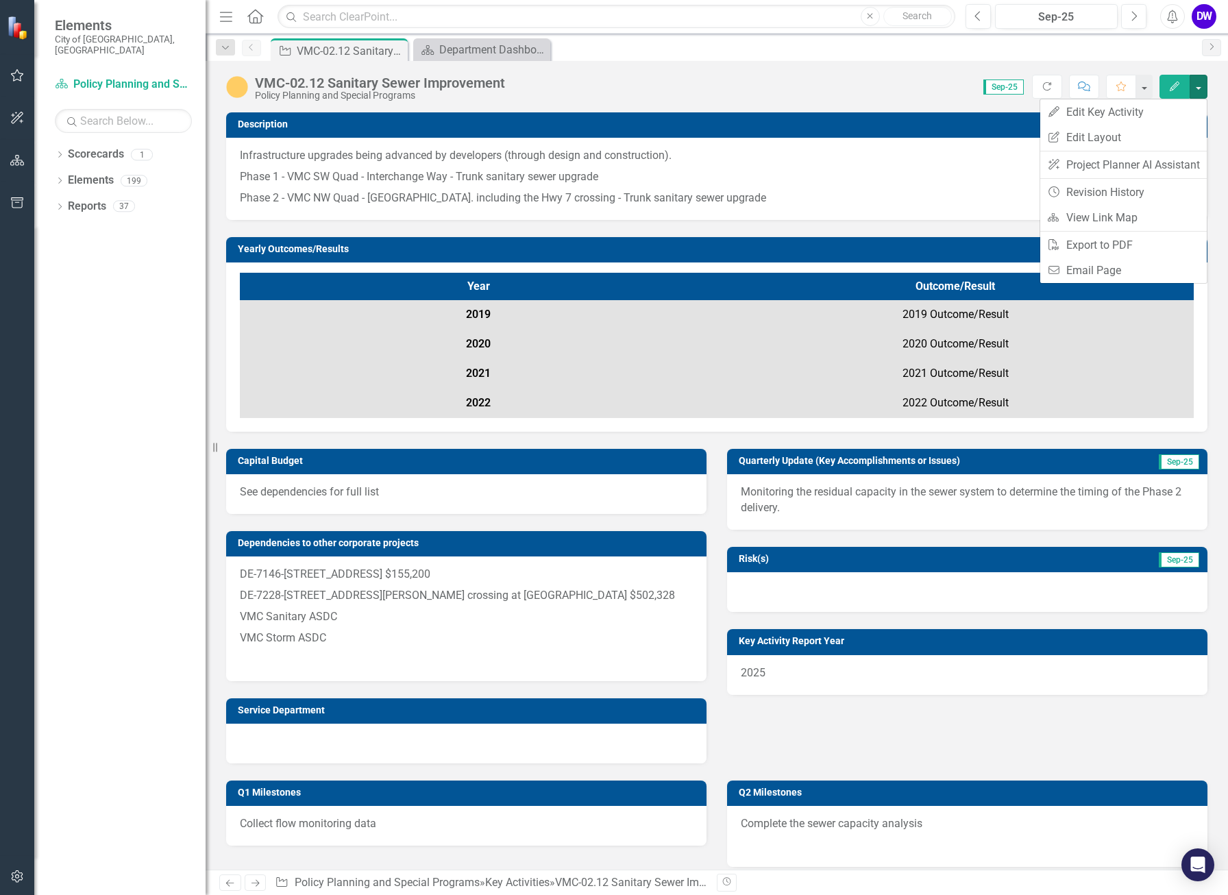
click at [1046, 14] on div "DW" at bounding box center [1203, 16] width 25 height 25
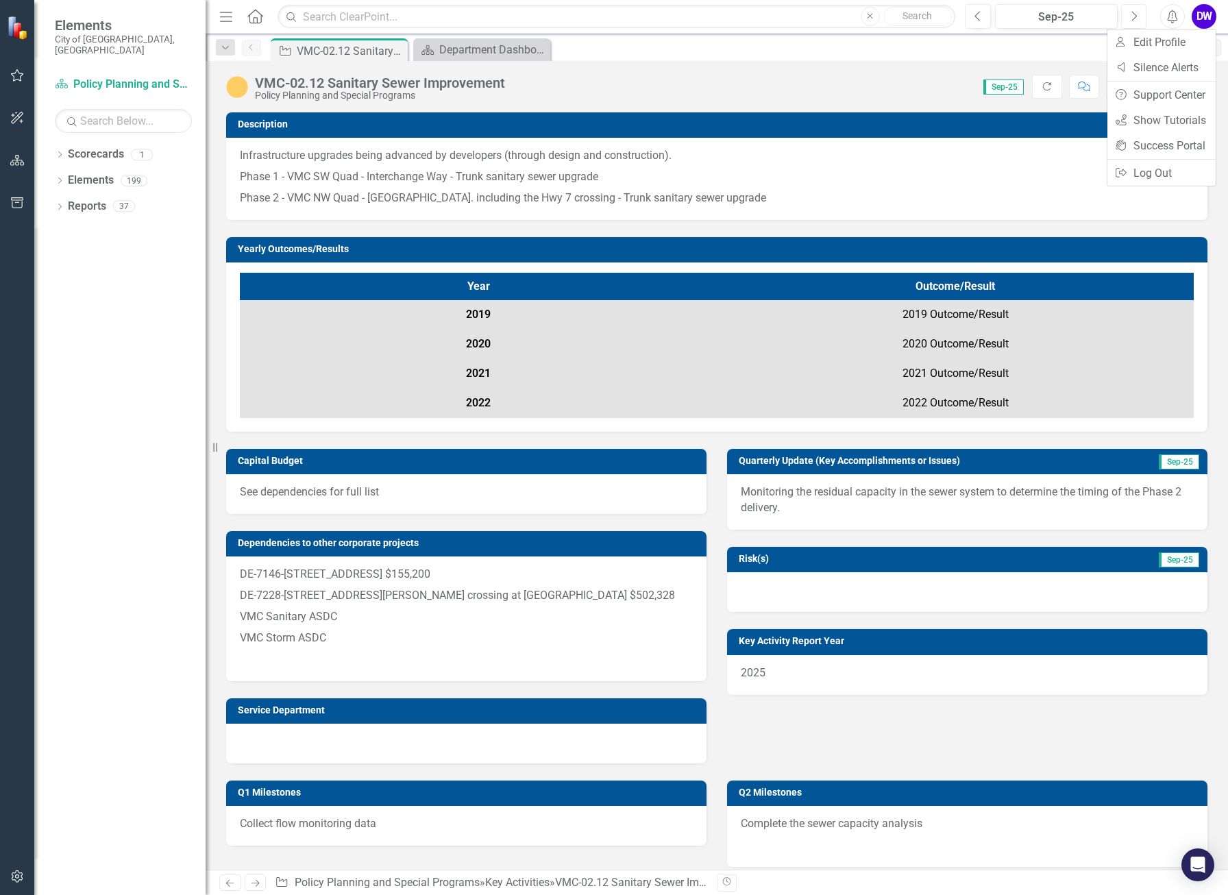
click at [1046, 16] on icon "button" at bounding box center [1134, 16] width 5 height 10
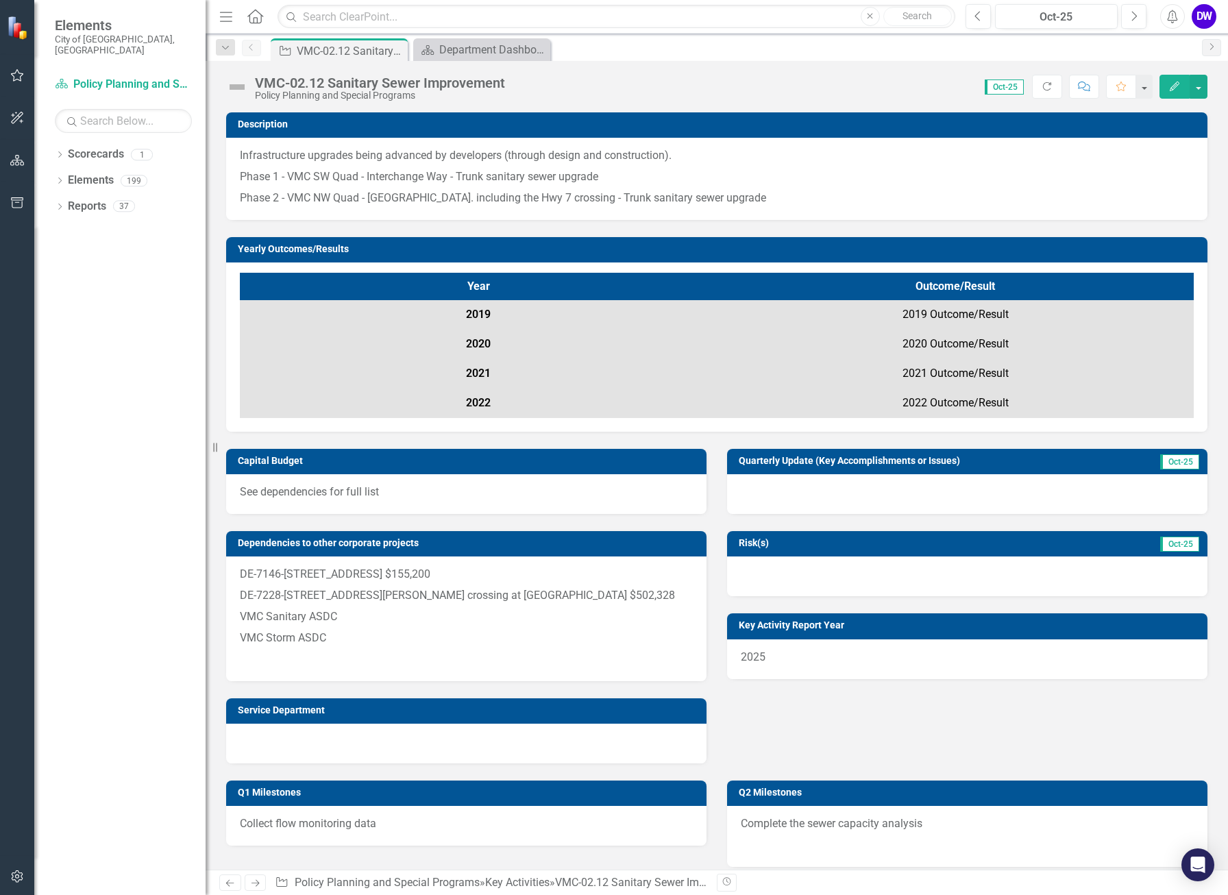
click at [236, 85] on img at bounding box center [237, 87] width 22 height 22
click at [236, 88] on img at bounding box center [237, 87] width 22 height 22
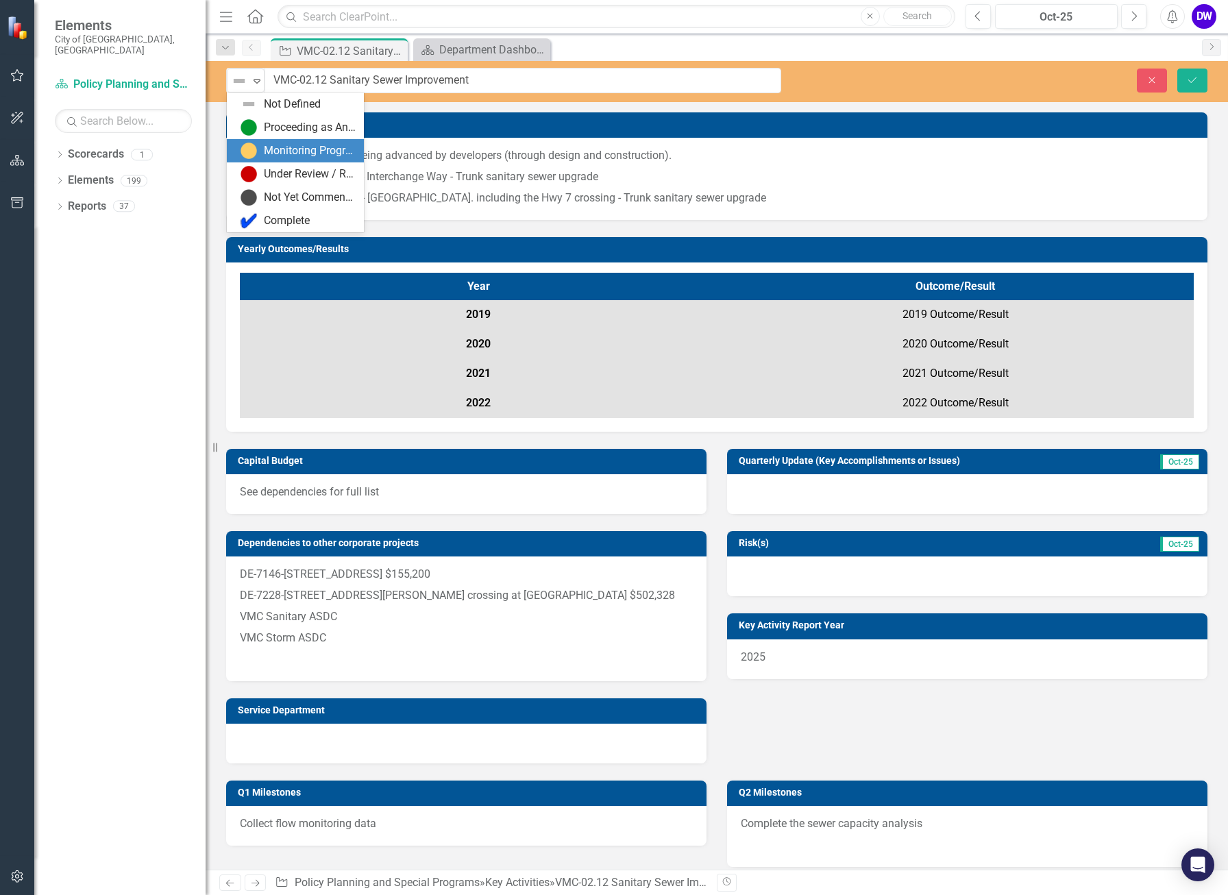
click at [258, 144] on div "Monitoring Progress" at bounding box center [297, 151] width 115 height 16
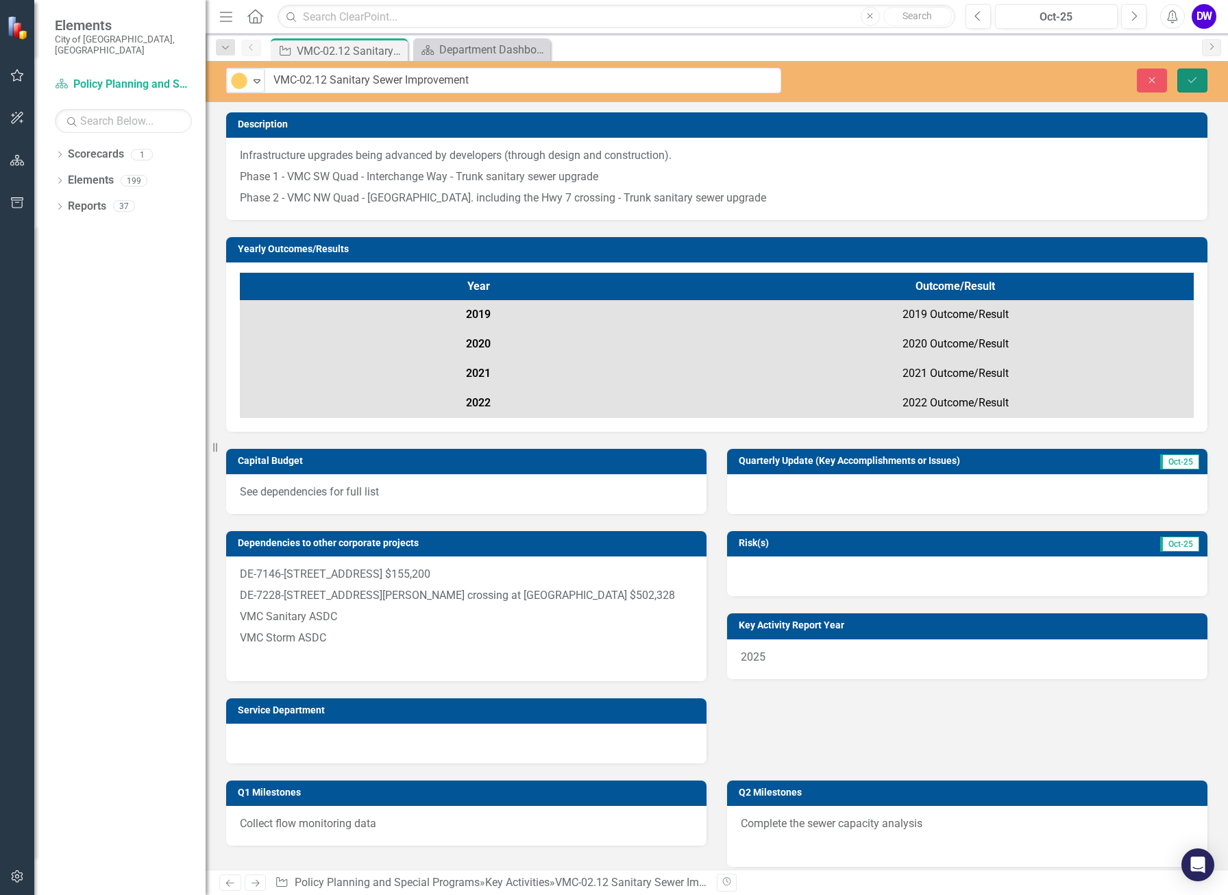
click at [1046, 79] on icon "Save" at bounding box center [1192, 80] width 12 height 10
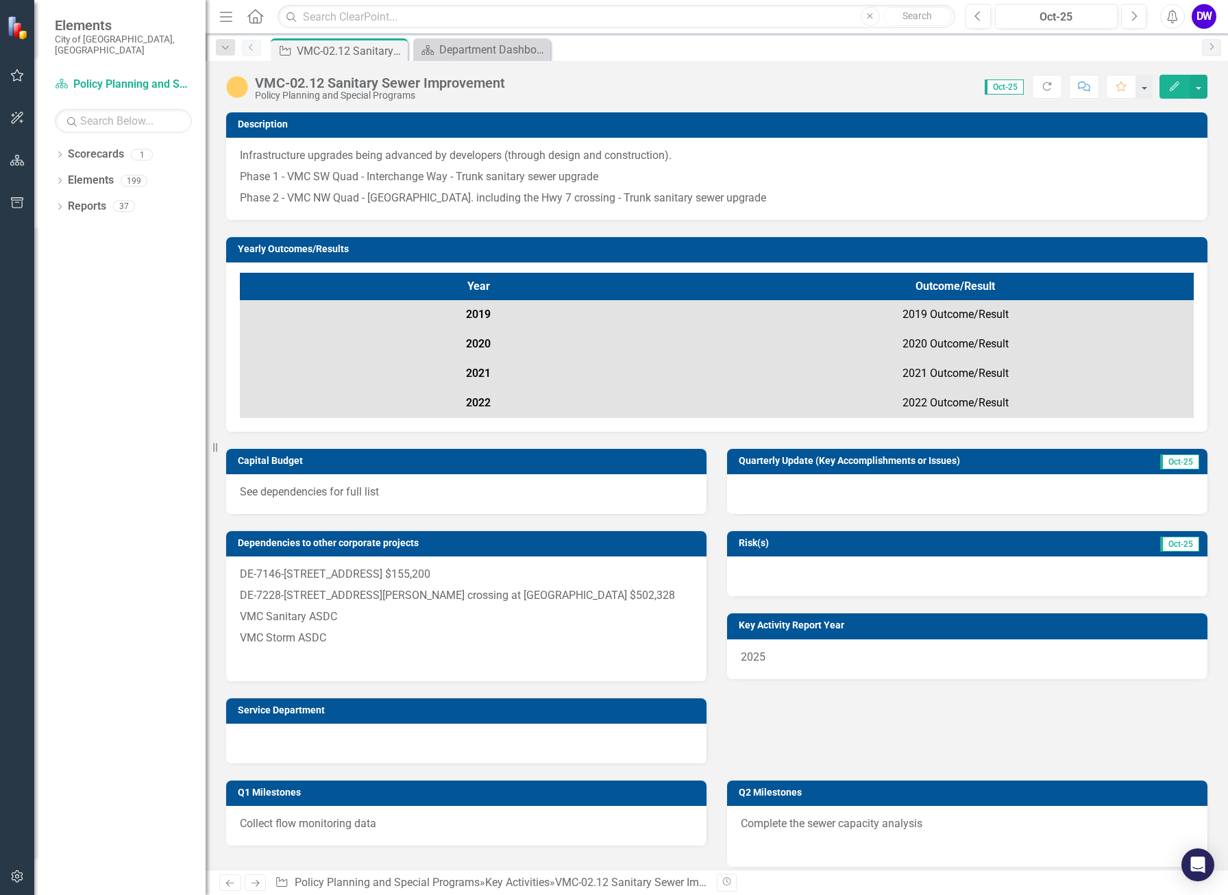
click at [250, 45] on icon "Previous" at bounding box center [251, 47] width 11 height 8
click at [339, 53] on div "VMC-02.12 Sanitary Sewer Improvement" at bounding box center [351, 50] width 108 height 17
click at [467, 48] on div "Department Dashboard" at bounding box center [493, 49] width 108 height 17
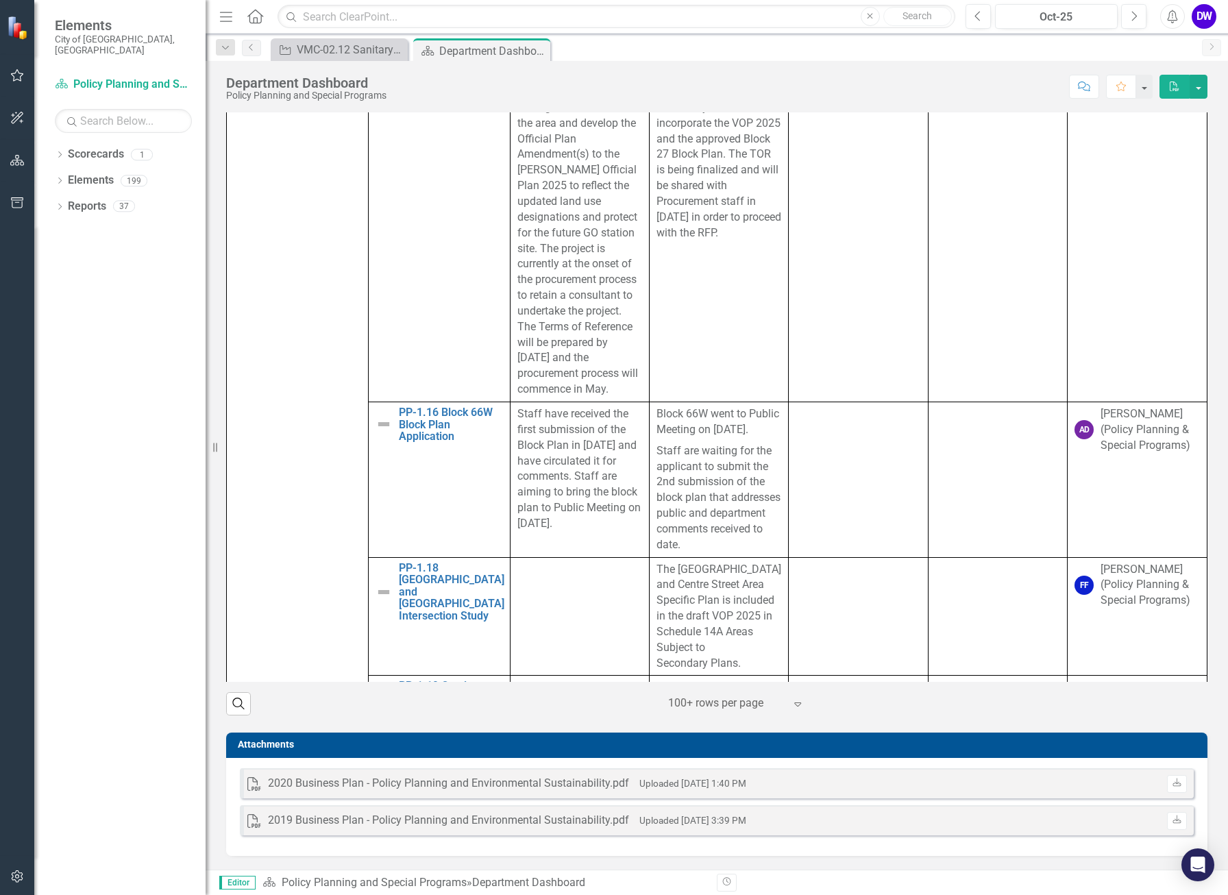
scroll to position [2428, 0]
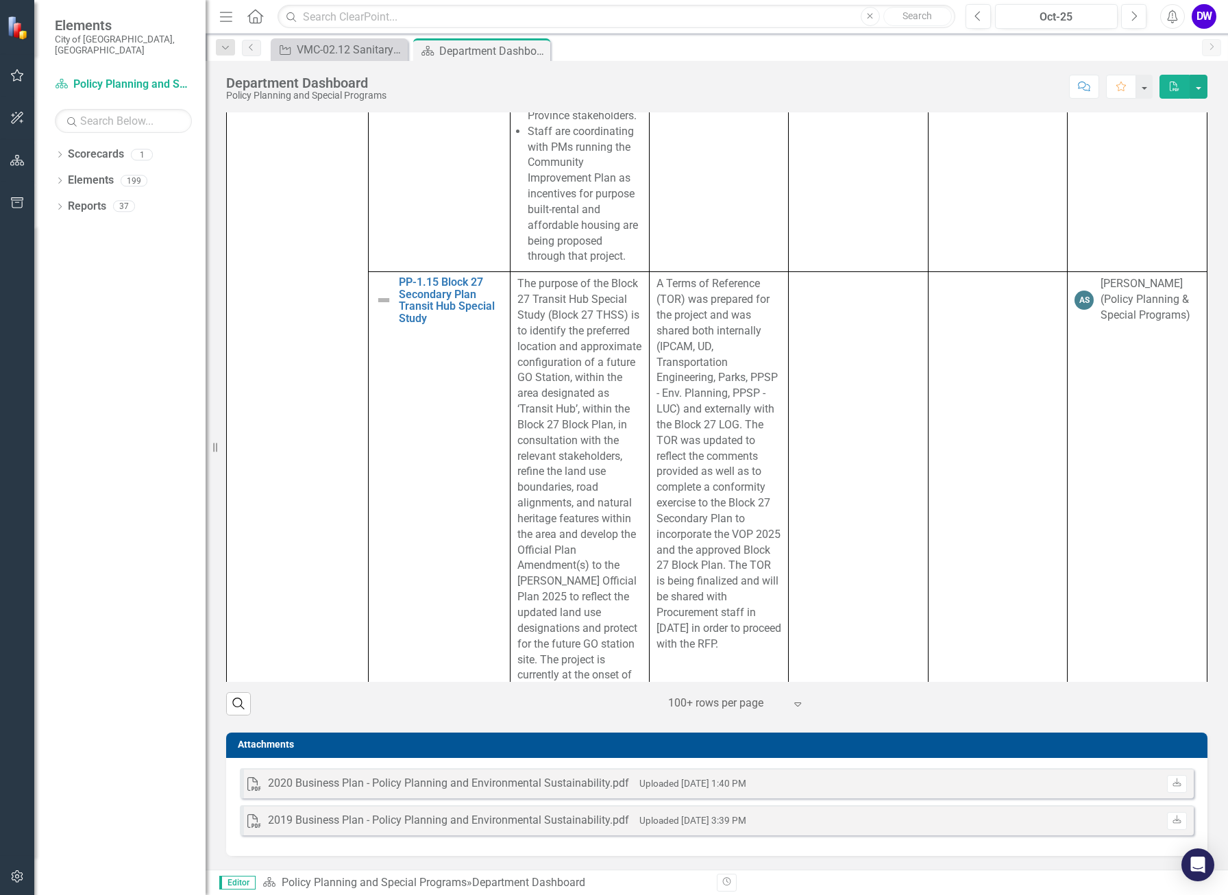
click at [464, 50] on div "Department Dashboard" at bounding box center [493, 50] width 108 height 17
click at [369, 53] on div "VMC-02.12 Sanitary Sewer Improvement" at bounding box center [351, 49] width 108 height 17
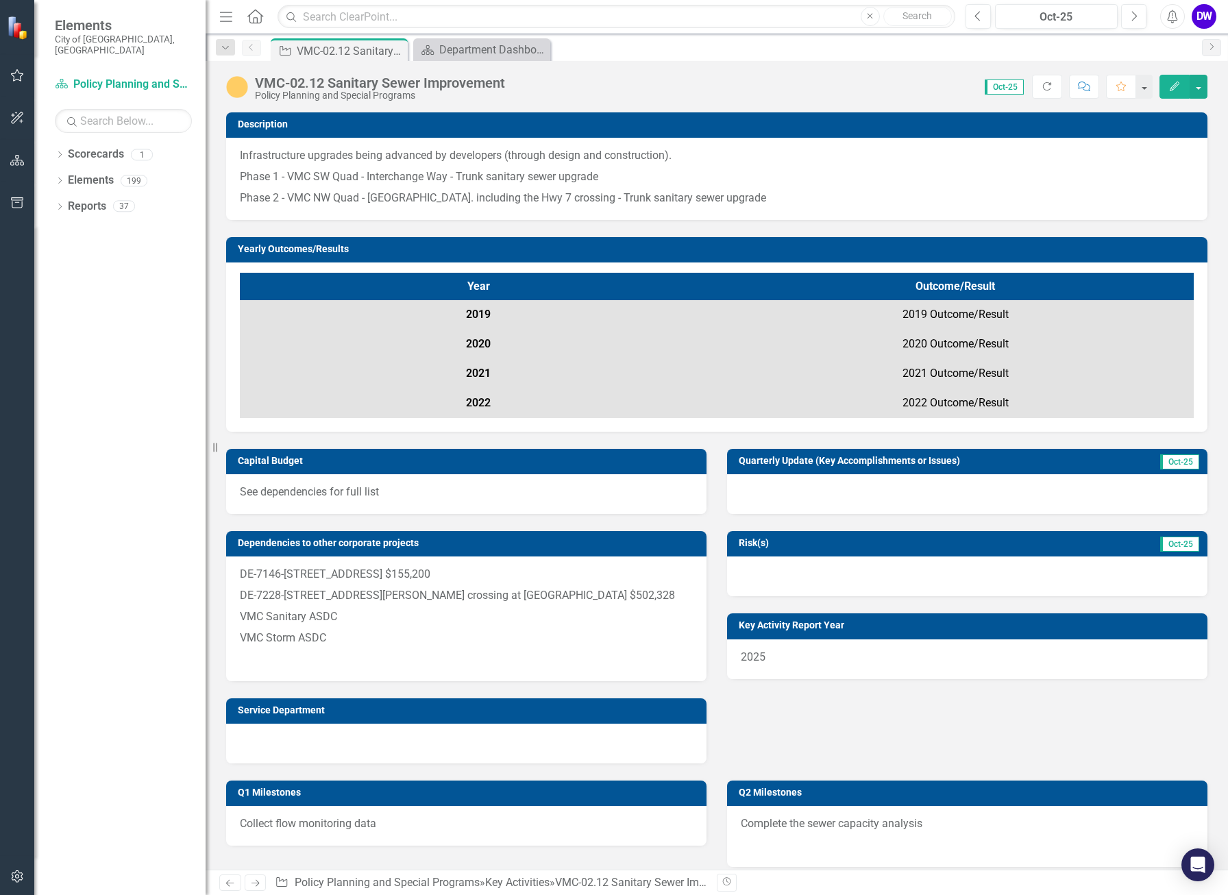
click at [1046, 15] on div "DW" at bounding box center [1203, 16] width 25 height 25
click at [1046, 169] on link "Logout Log Out" at bounding box center [1161, 172] width 108 height 25
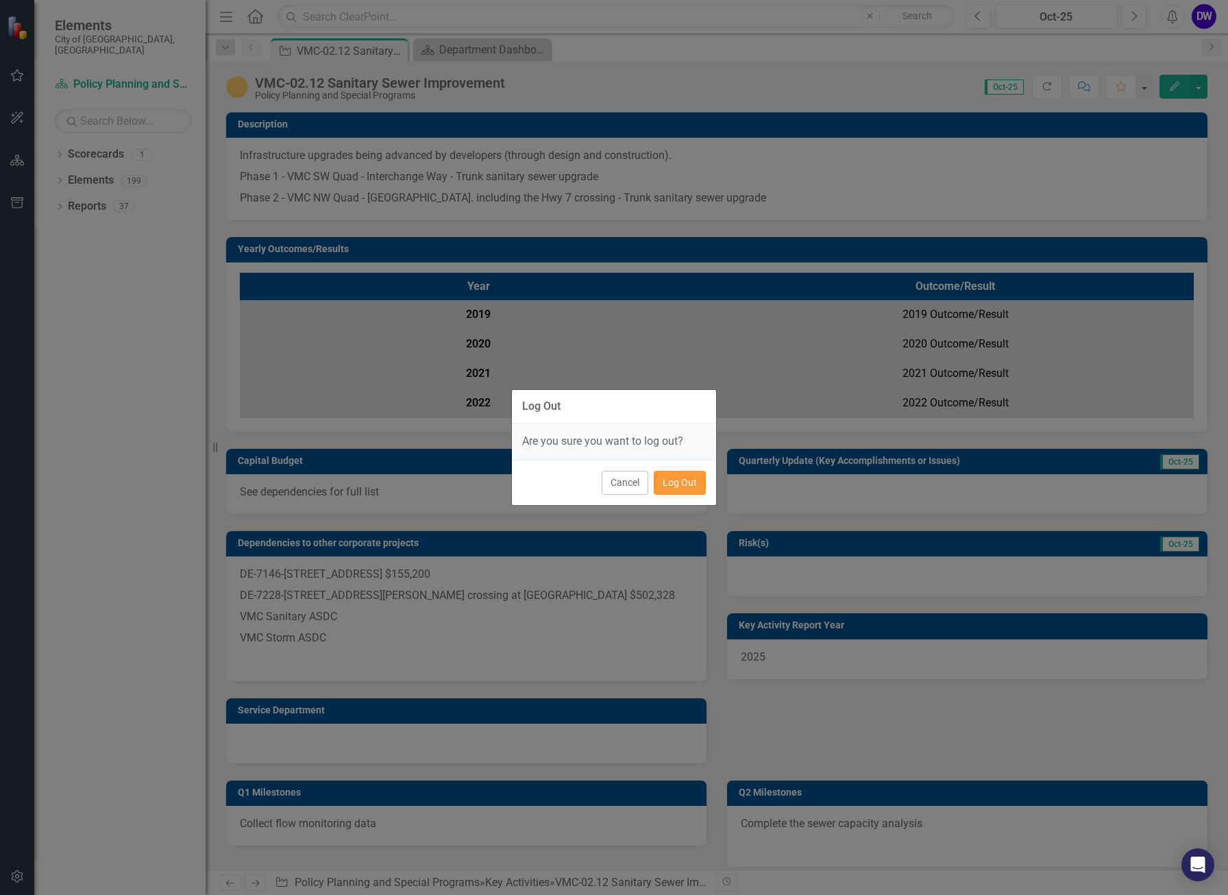
click at [676, 484] on button "Log Out" at bounding box center [680, 483] width 52 height 24
